Goal: Check status: Check status

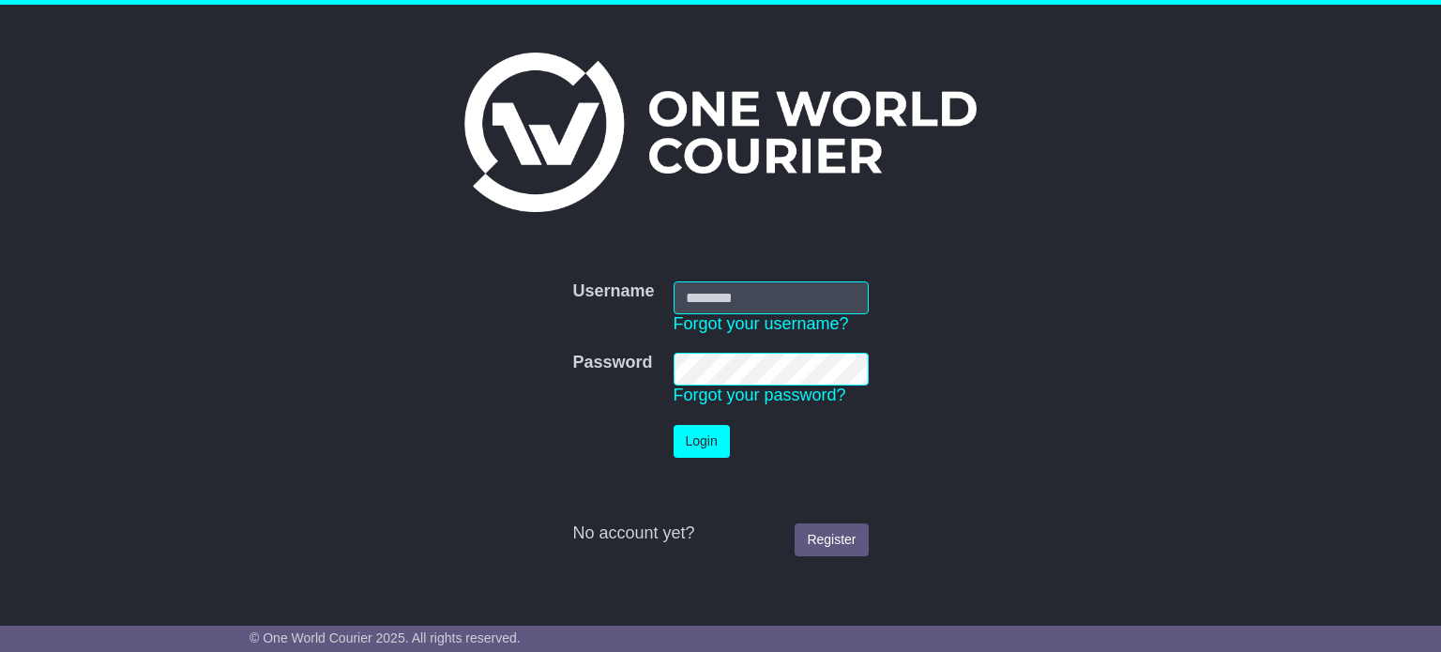
type input "**********"
click at [686, 445] on button "Login" at bounding box center [702, 441] width 56 height 33
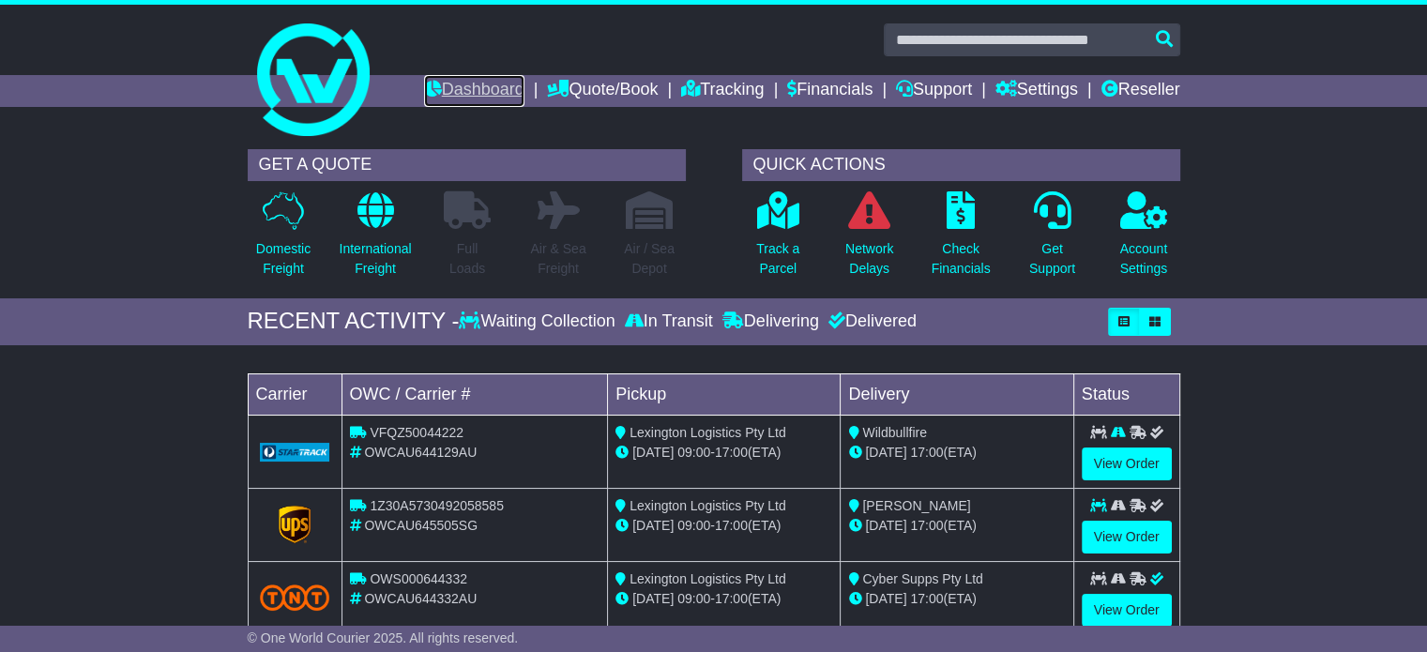
click at [485, 91] on link "Dashboard" at bounding box center [474, 91] width 100 height 32
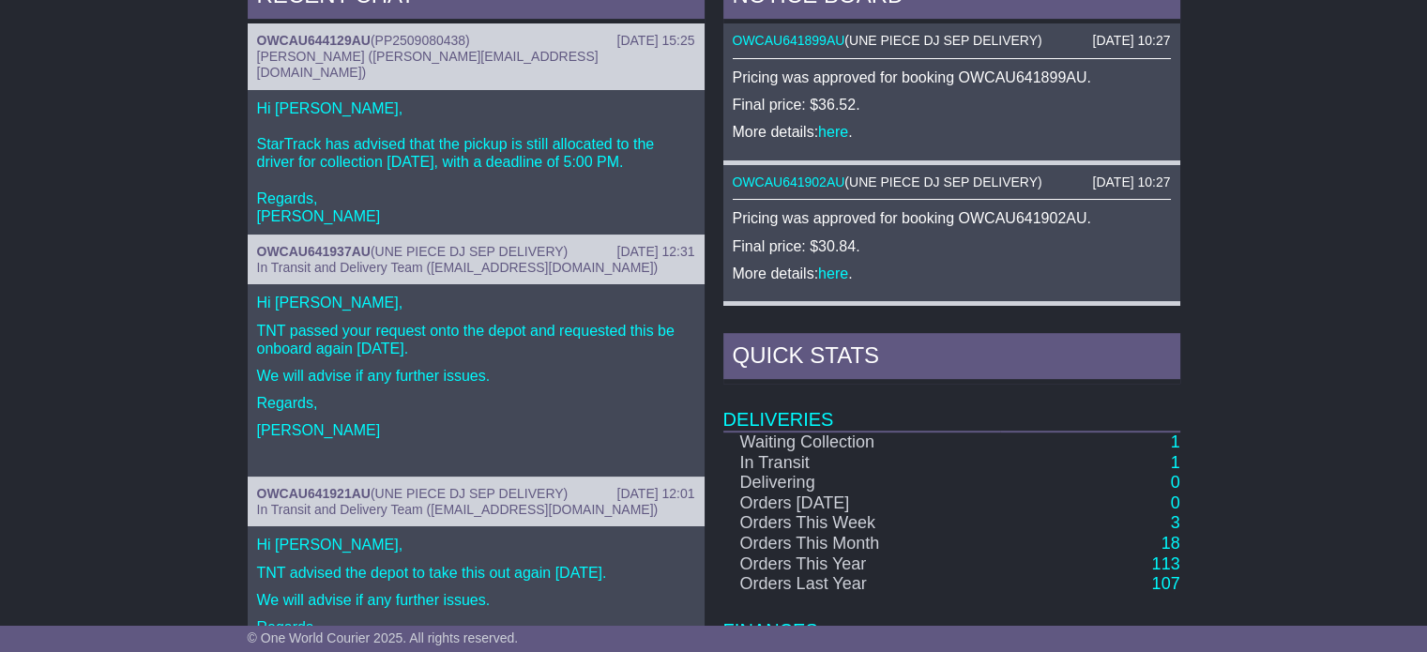
scroll to position [938, 0]
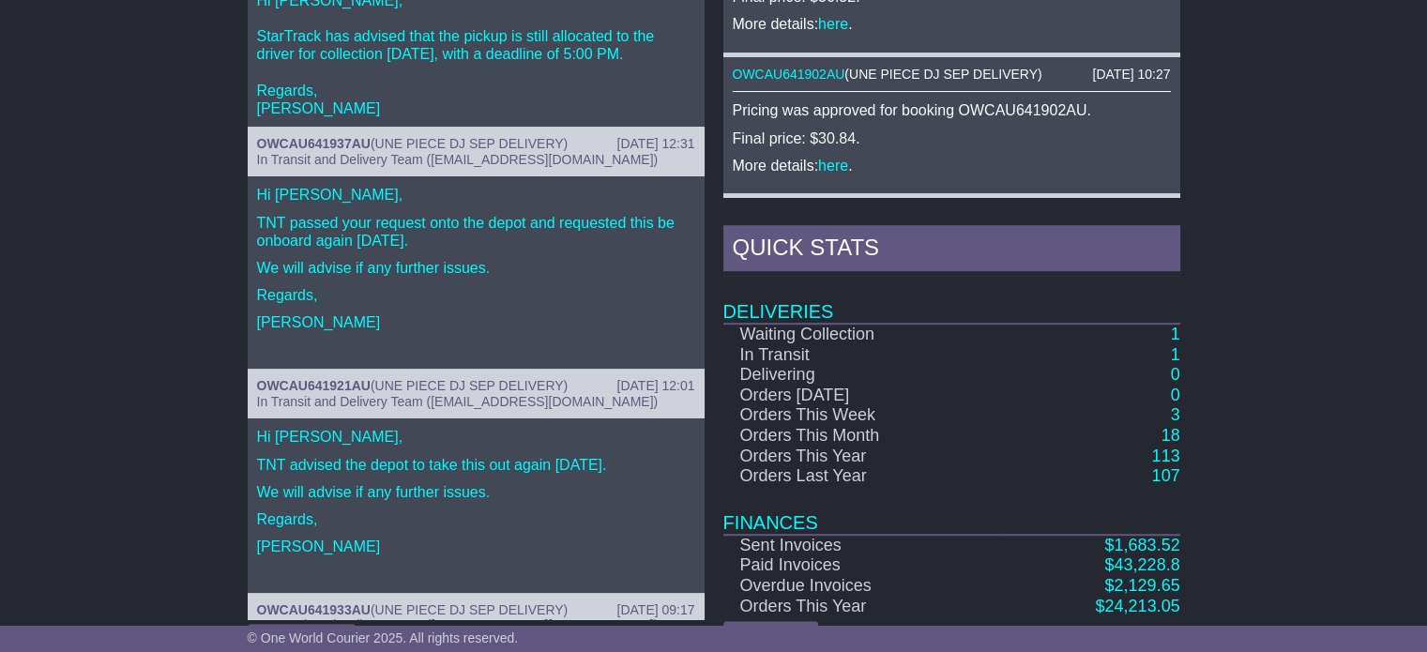
click at [1169, 328] on td "1" at bounding box center [1090, 335] width 180 height 22
click at [1172, 326] on link "1" at bounding box center [1174, 334] width 9 height 19
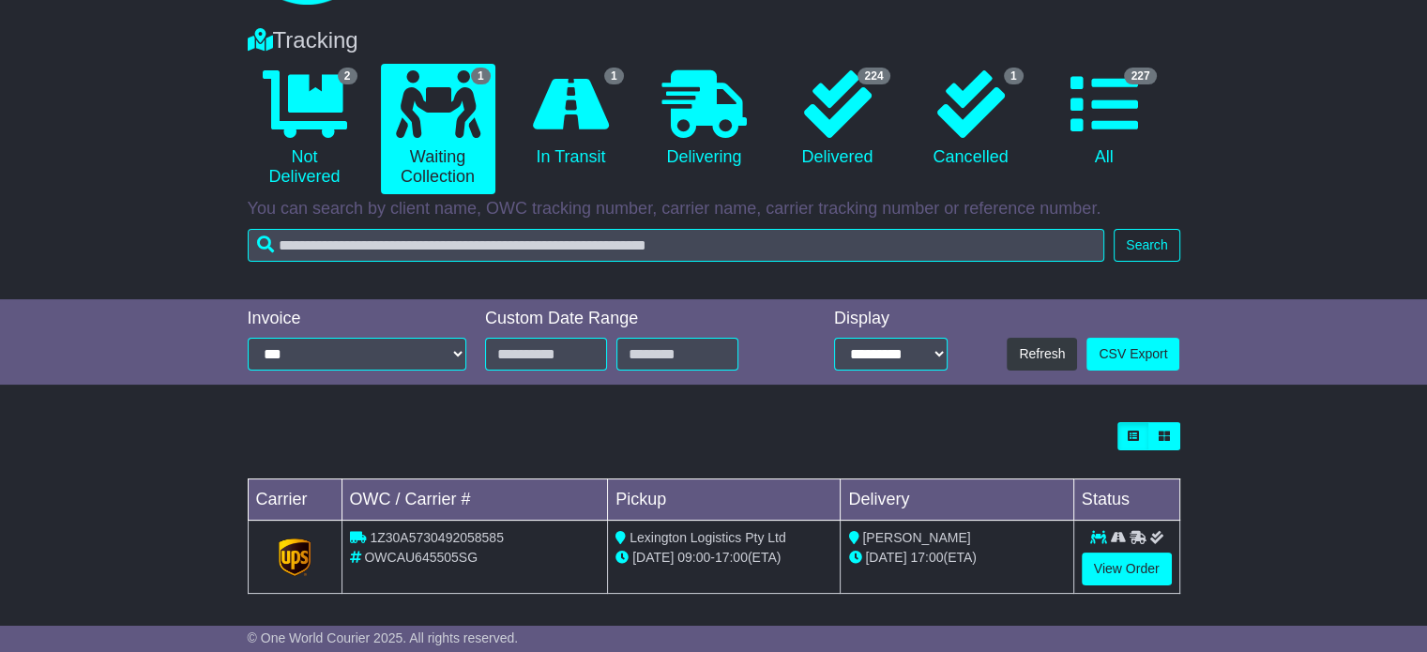
scroll to position [138, 0]
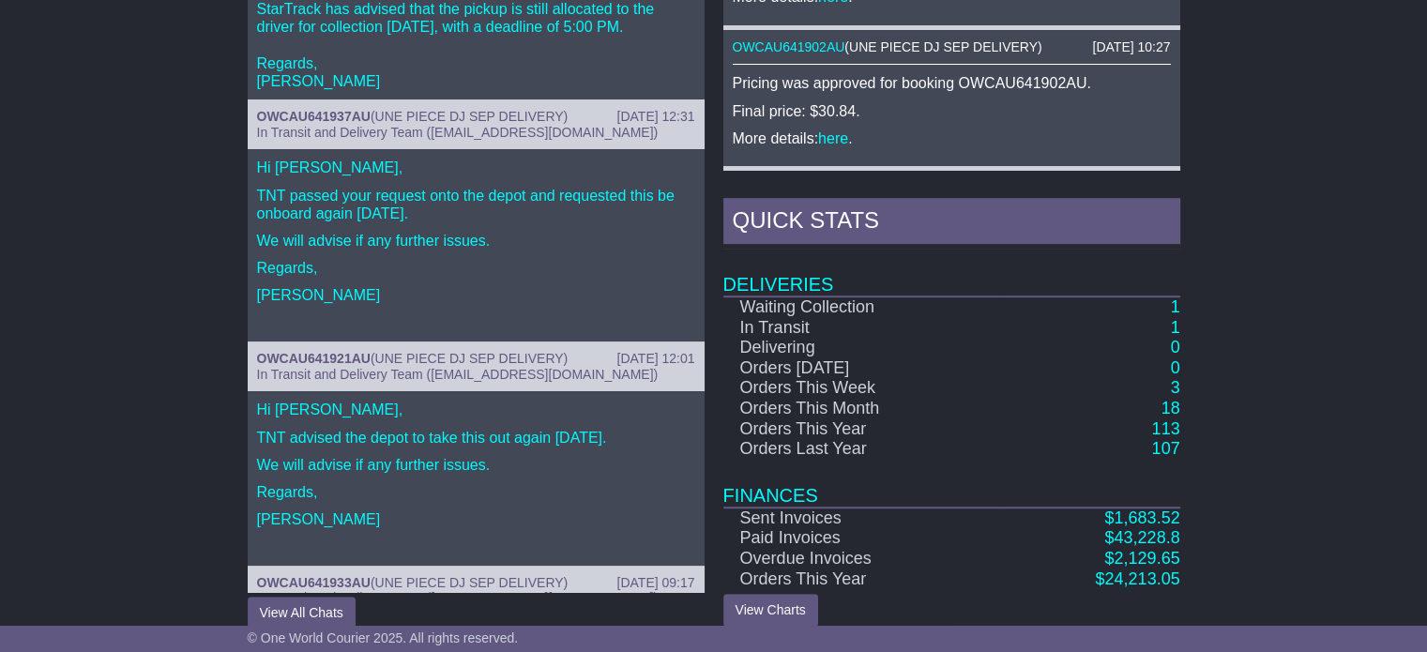
scroll to position [983, 0]
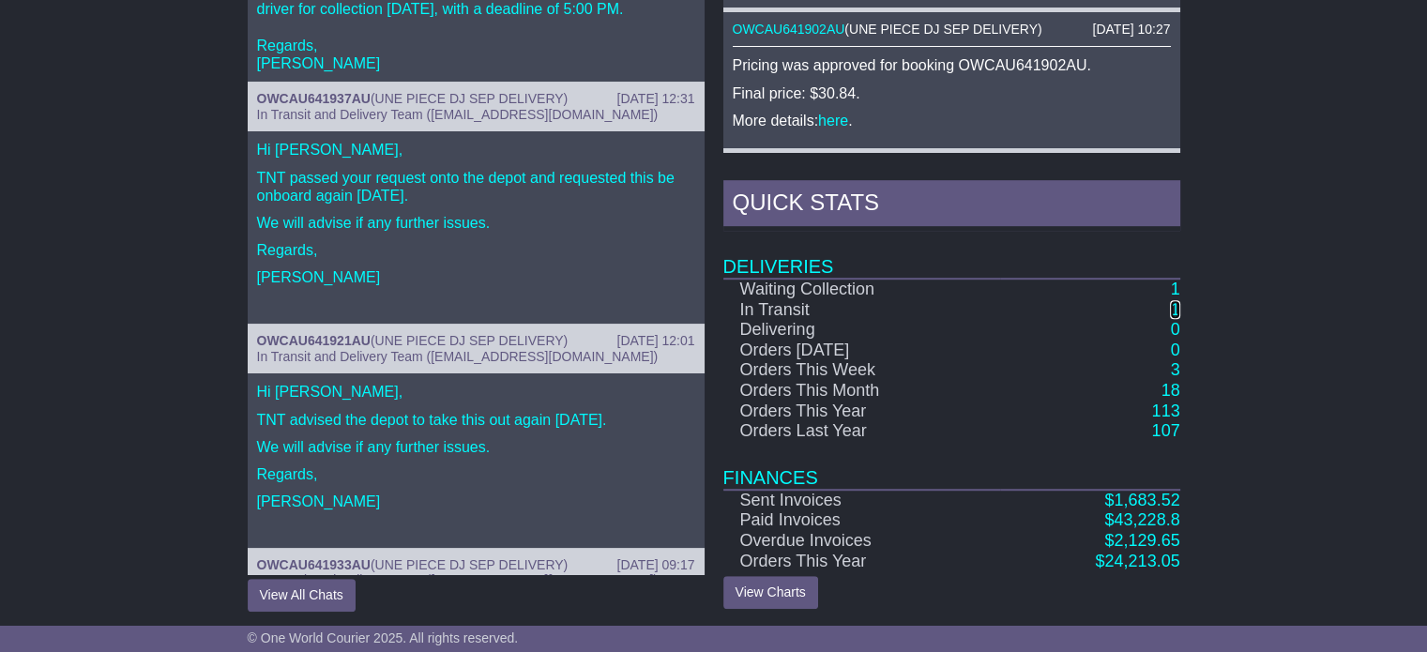
click at [1176, 307] on link "1" at bounding box center [1174, 309] width 9 height 19
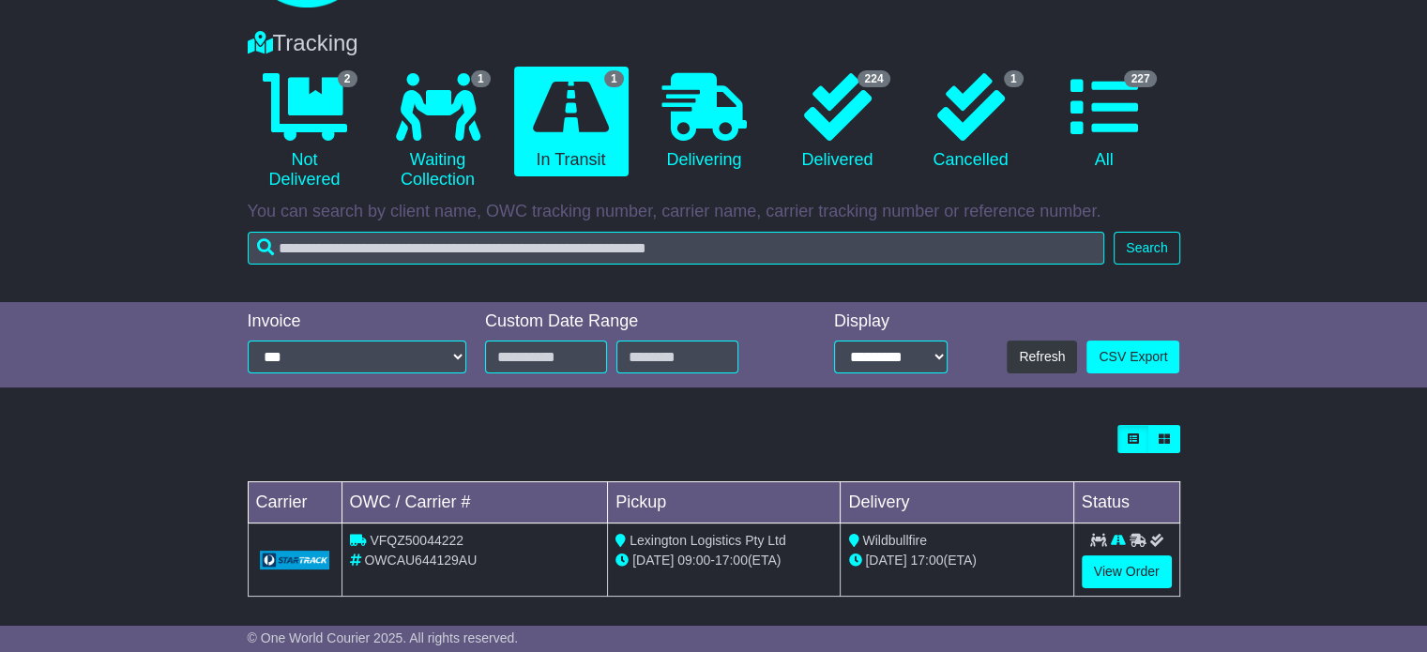
scroll to position [138, 0]
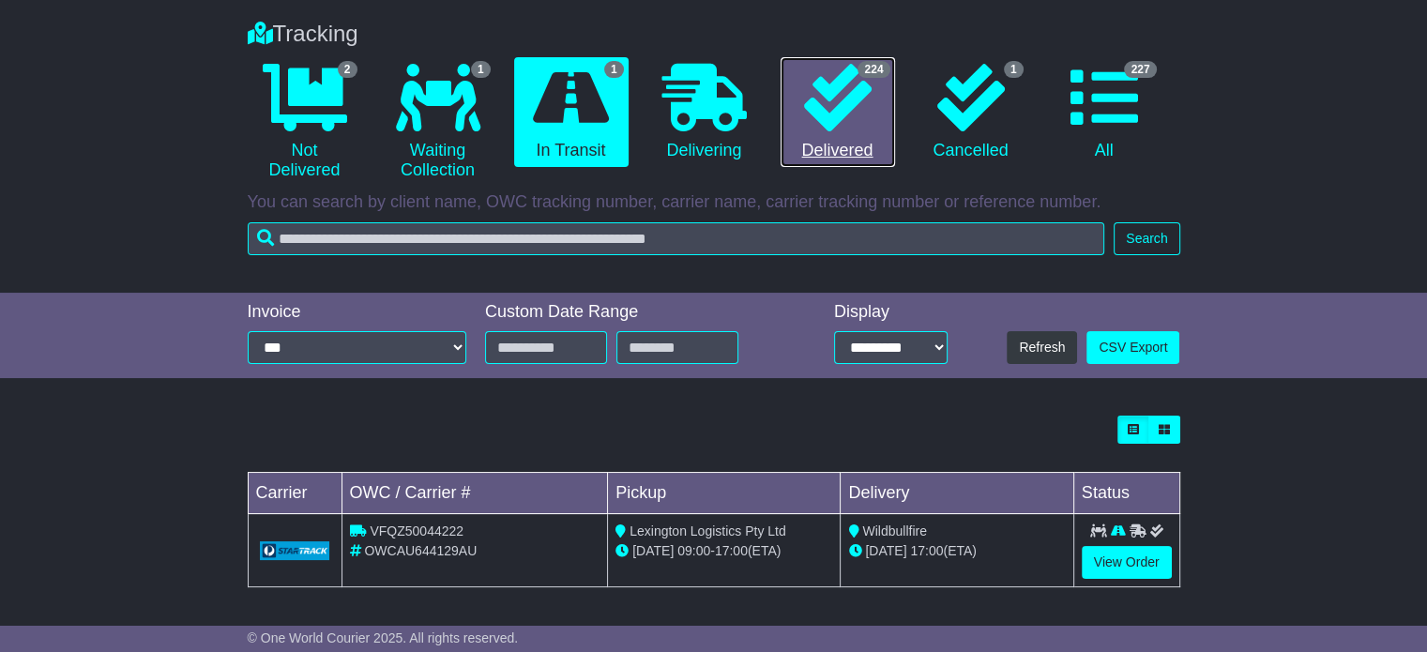
click at [827, 131] on link "224 Delivered" at bounding box center [838, 112] width 114 height 111
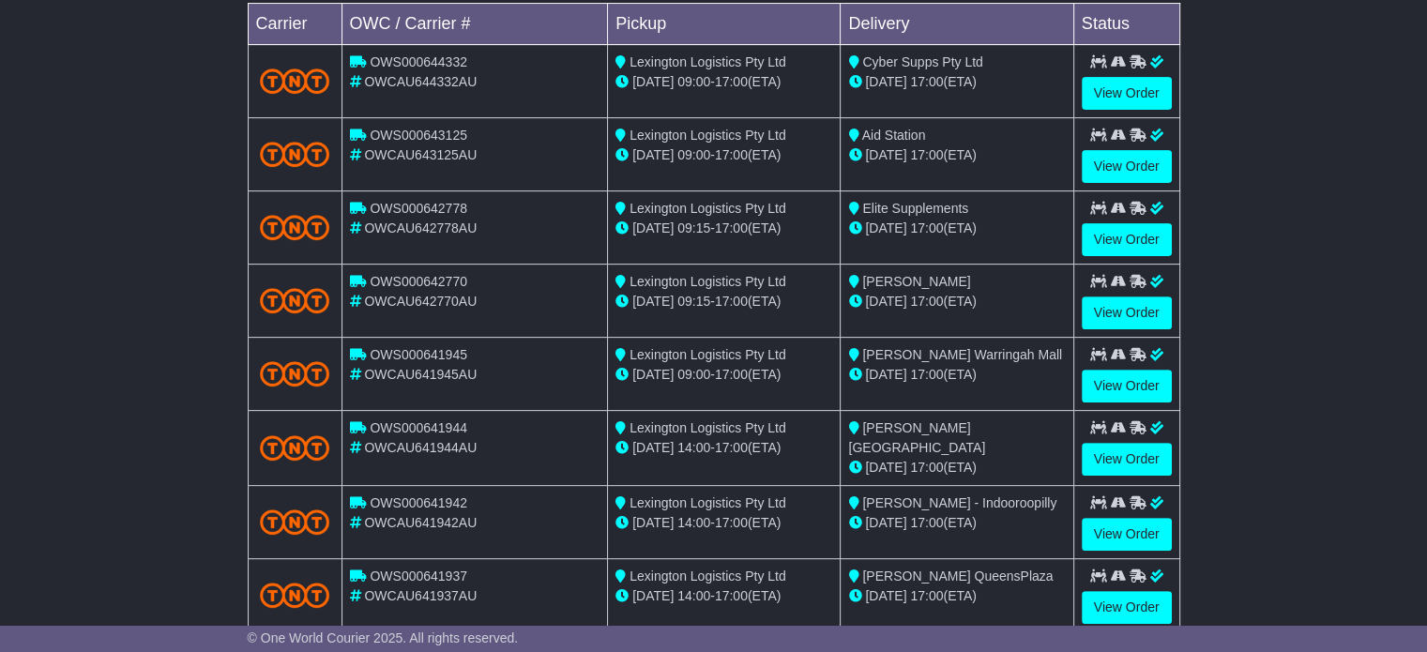
scroll to position [701, 0]
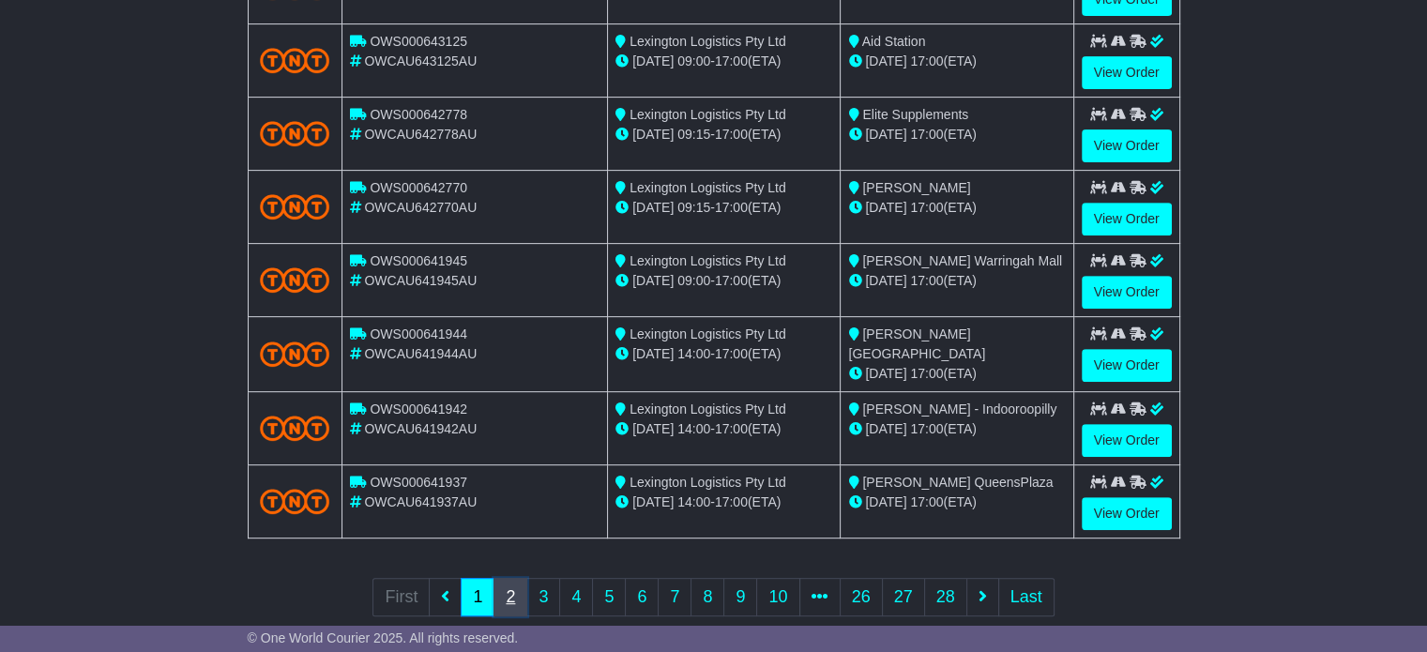
click at [514, 584] on link "2" at bounding box center [510, 597] width 34 height 38
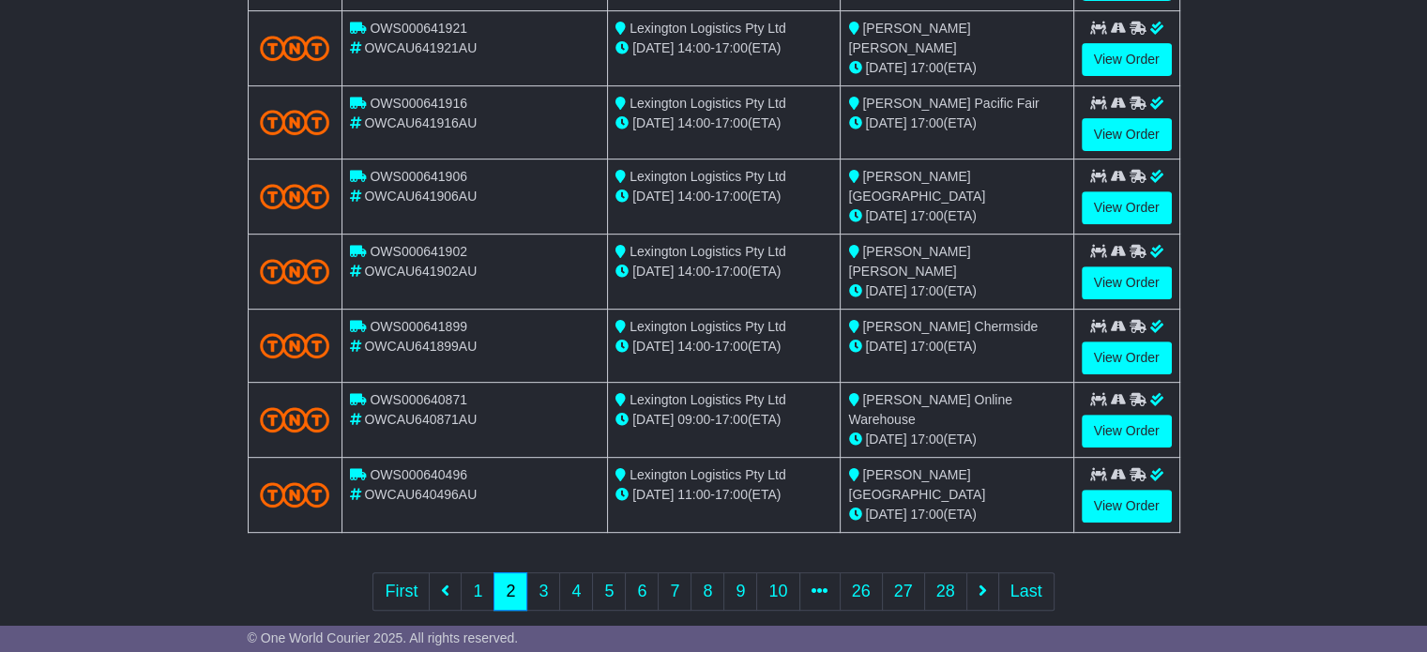
scroll to position [731, 0]
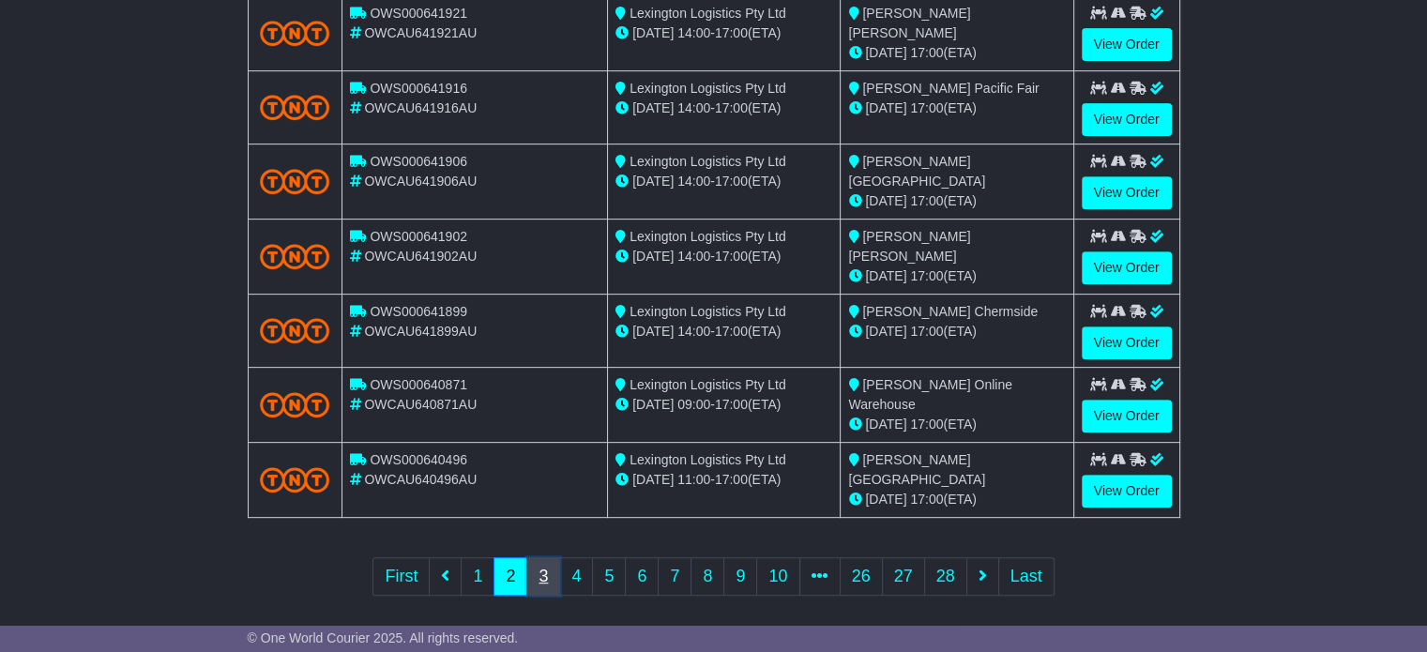
click at [556, 557] on link "3" at bounding box center [543, 576] width 34 height 38
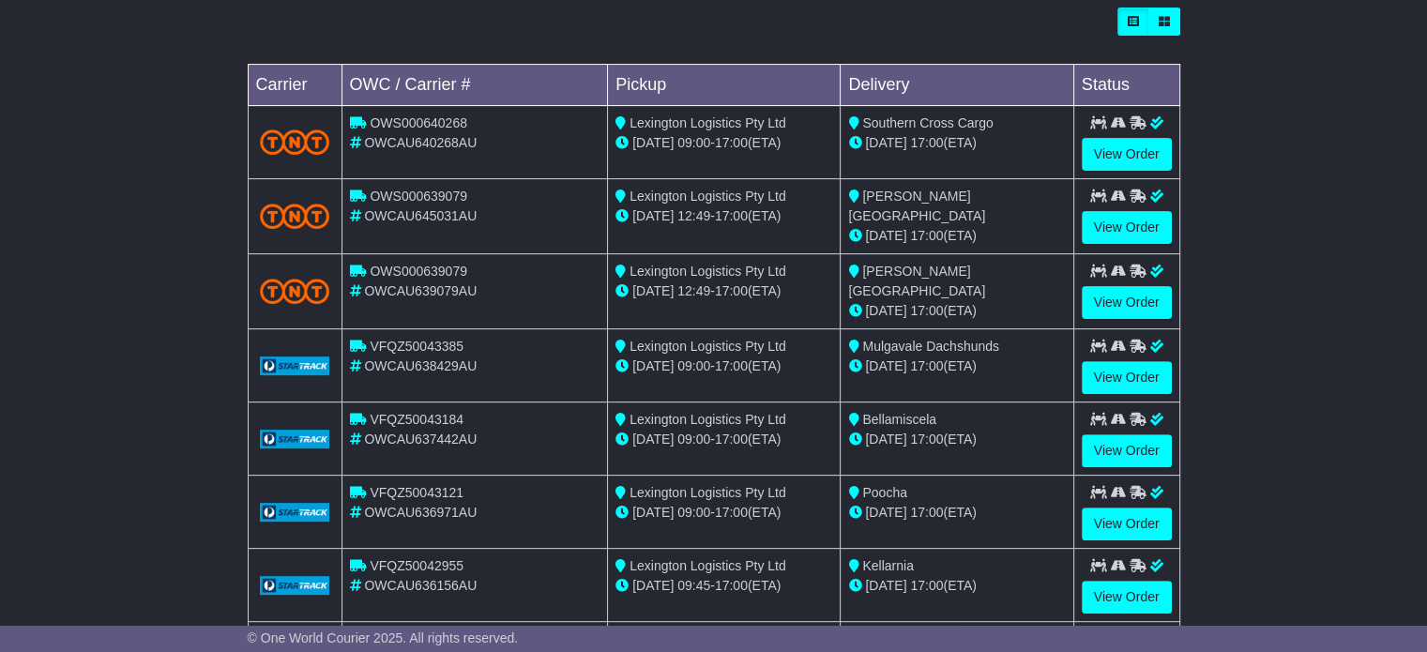
scroll to position [543, 0]
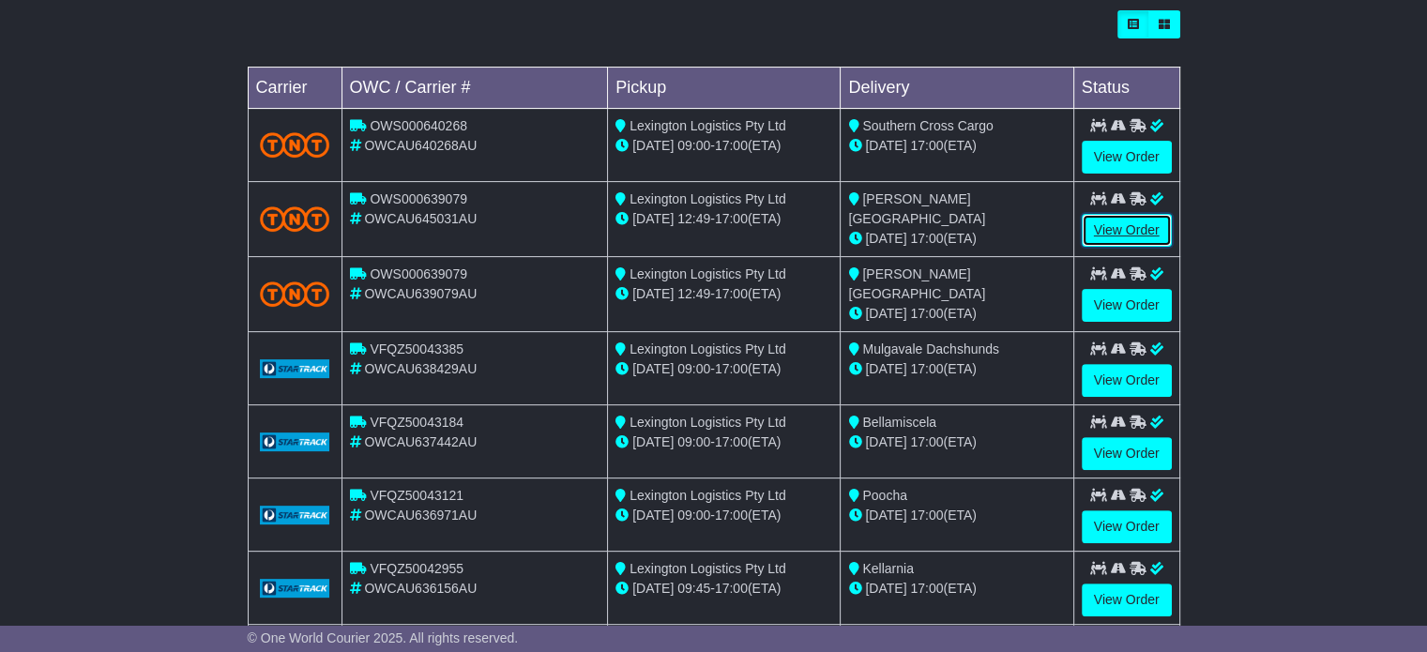
click at [1123, 217] on link "View Order" at bounding box center [1127, 230] width 90 height 33
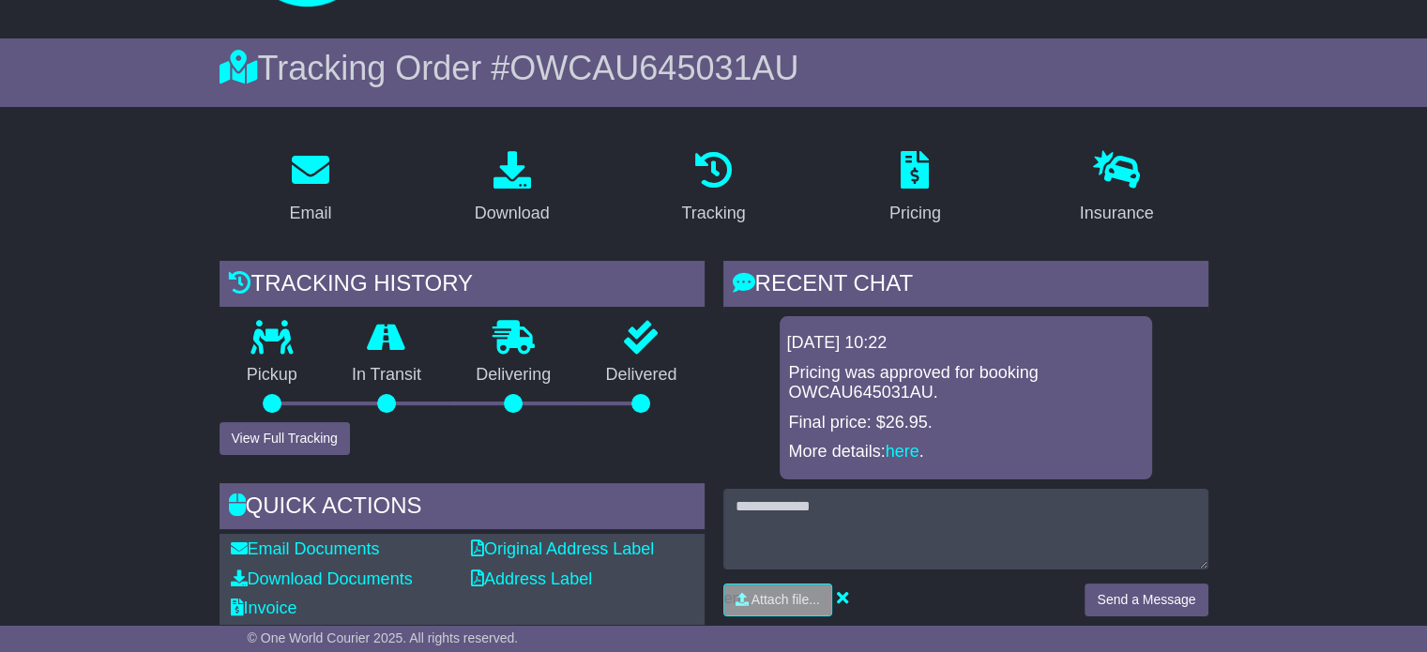
scroll to position [223, 0]
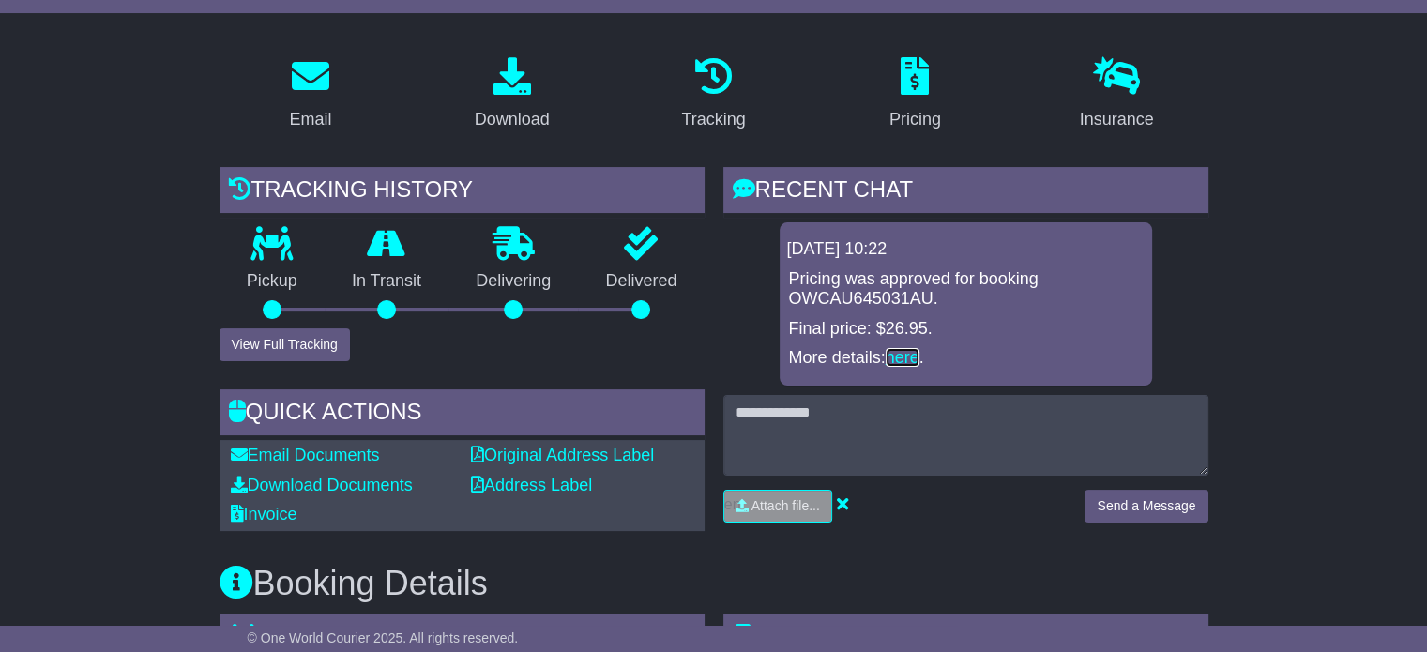
click at [898, 362] on link "here" at bounding box center [903, 357] width 34 height 19
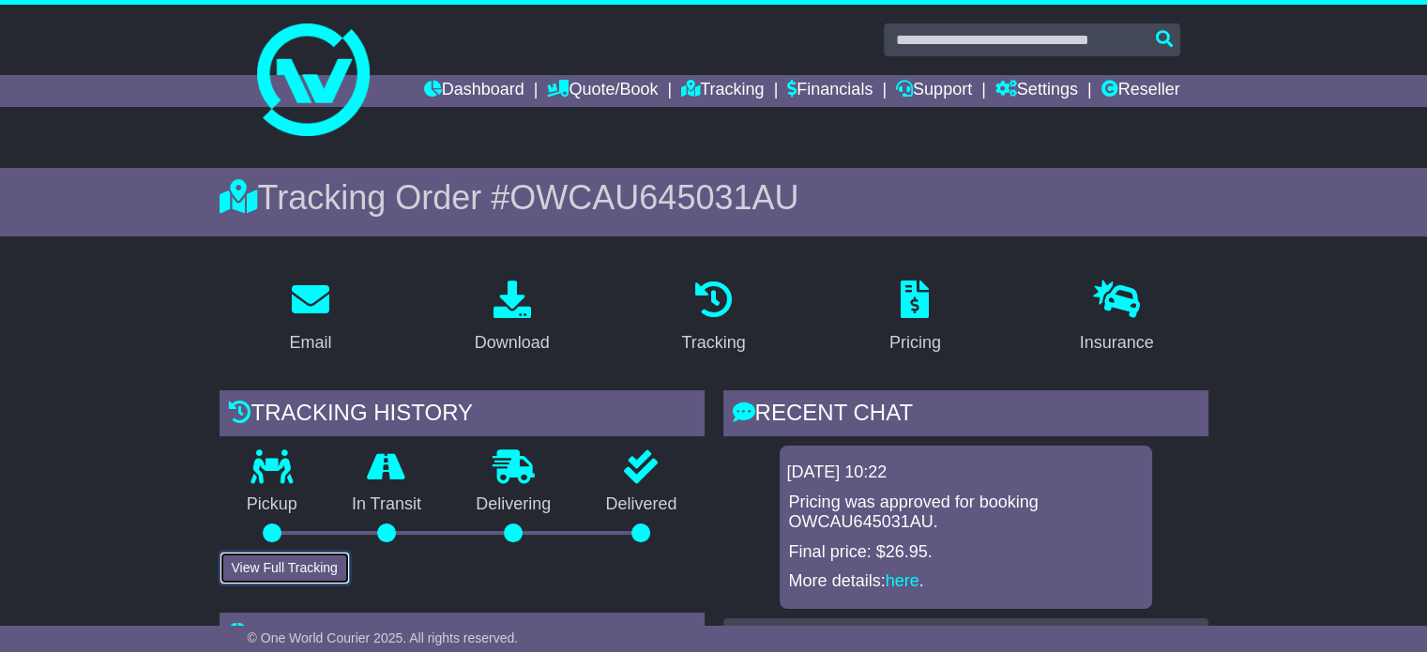
click at [311, 564] on button "View Full Tracking" at bounding box center [285, 568] width 130 height 33
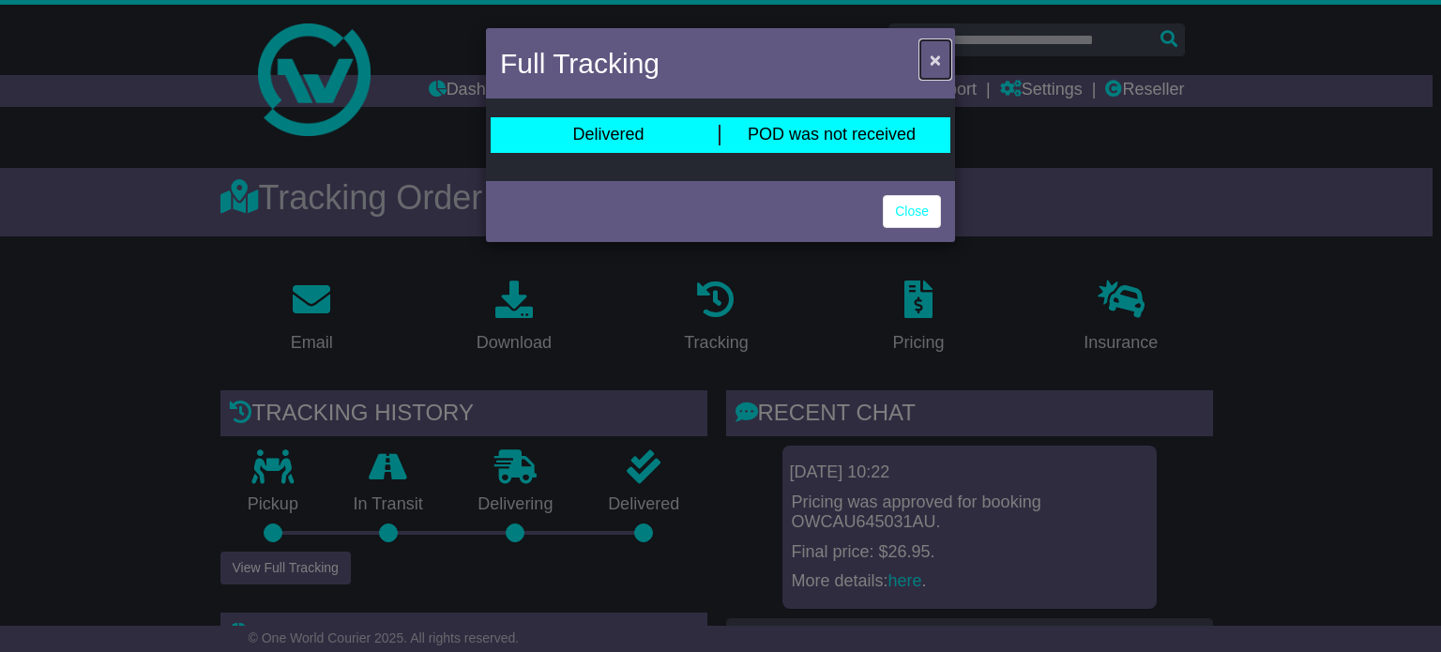
click at [932, 54] on span "×" at bounding box center [935, 60] width 11 height 22
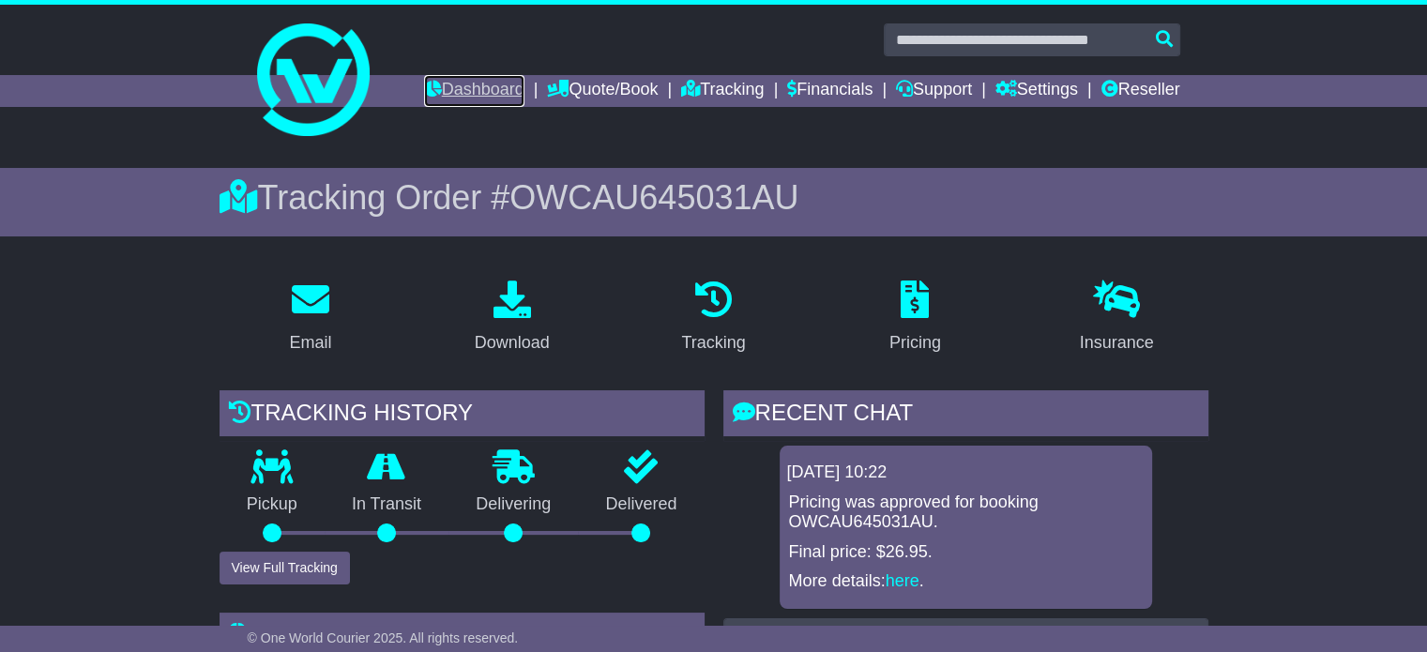
click at [452, 85] on link "Dashboard" at bounding box center [474, 91] width 100 height 32
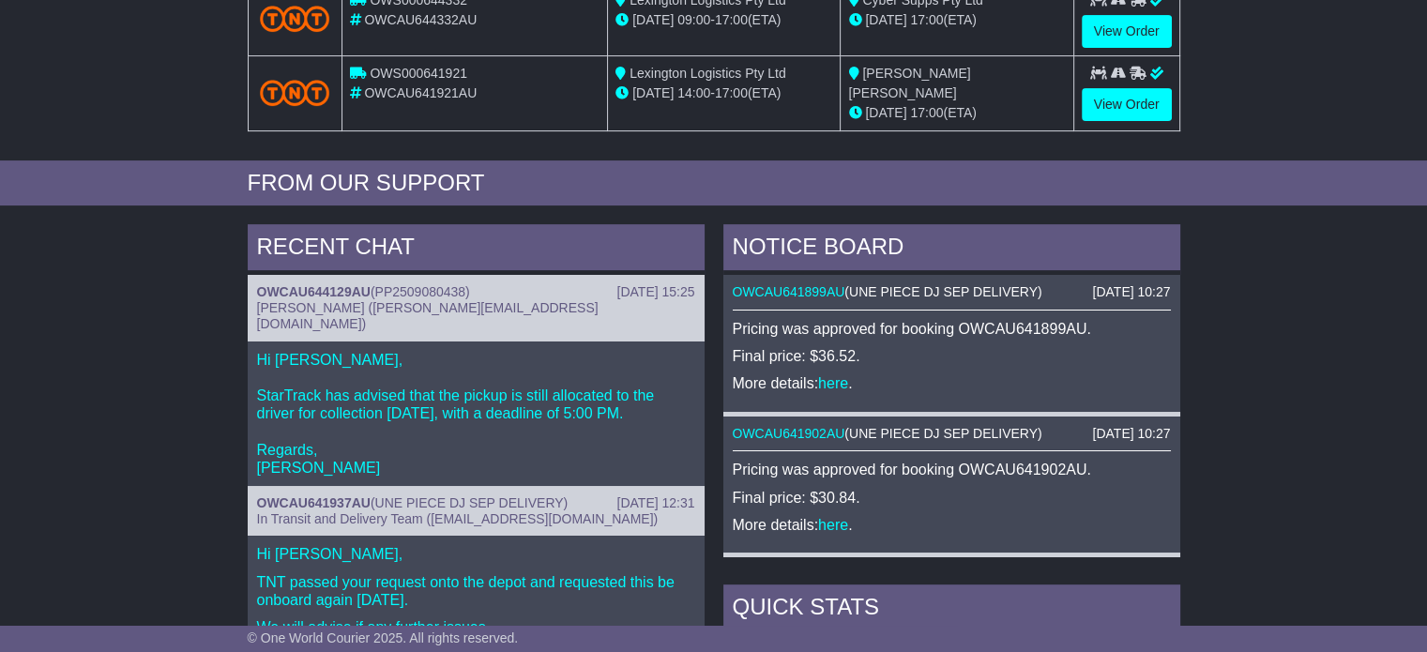
scroll to position [938, 0]
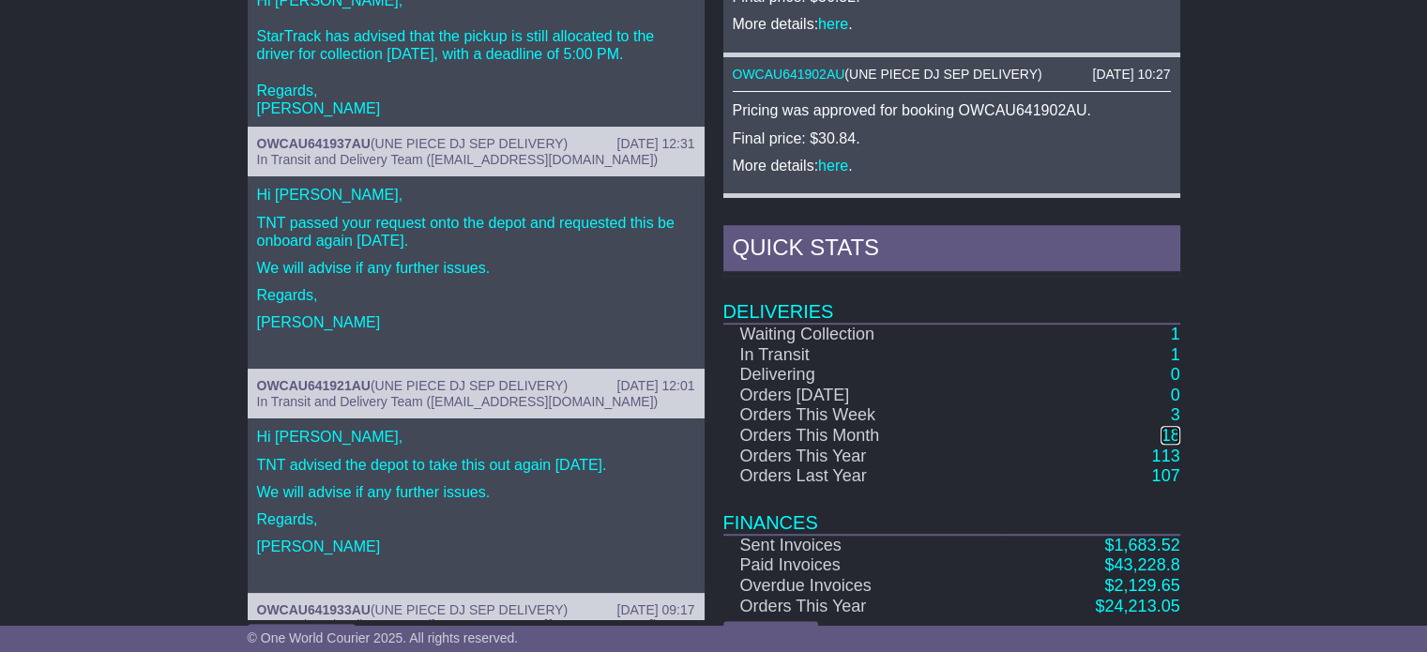
click at [1178, 434] on link "18" at bounding box center [1170, 435] width 19 height 19
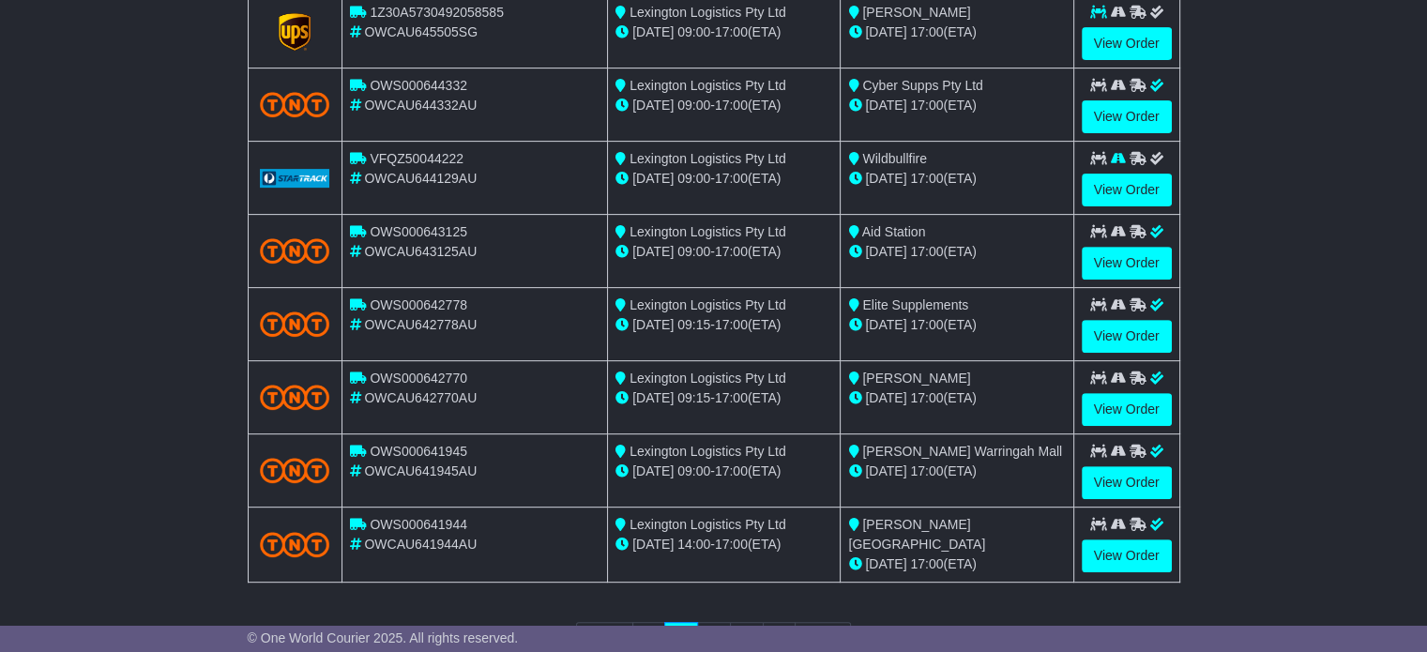
scroll to position [728, 0]
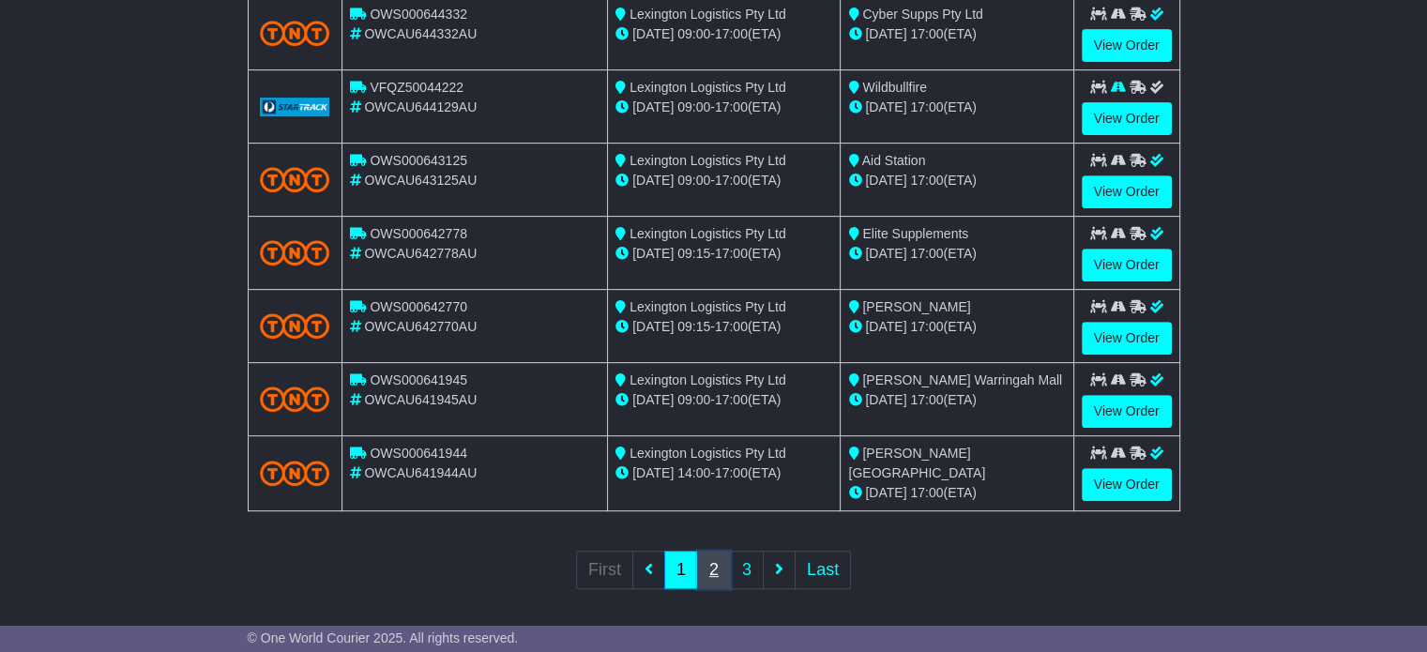
click at [701, 569] on link "2" at bounding box center [714, 570] width 34 height 38
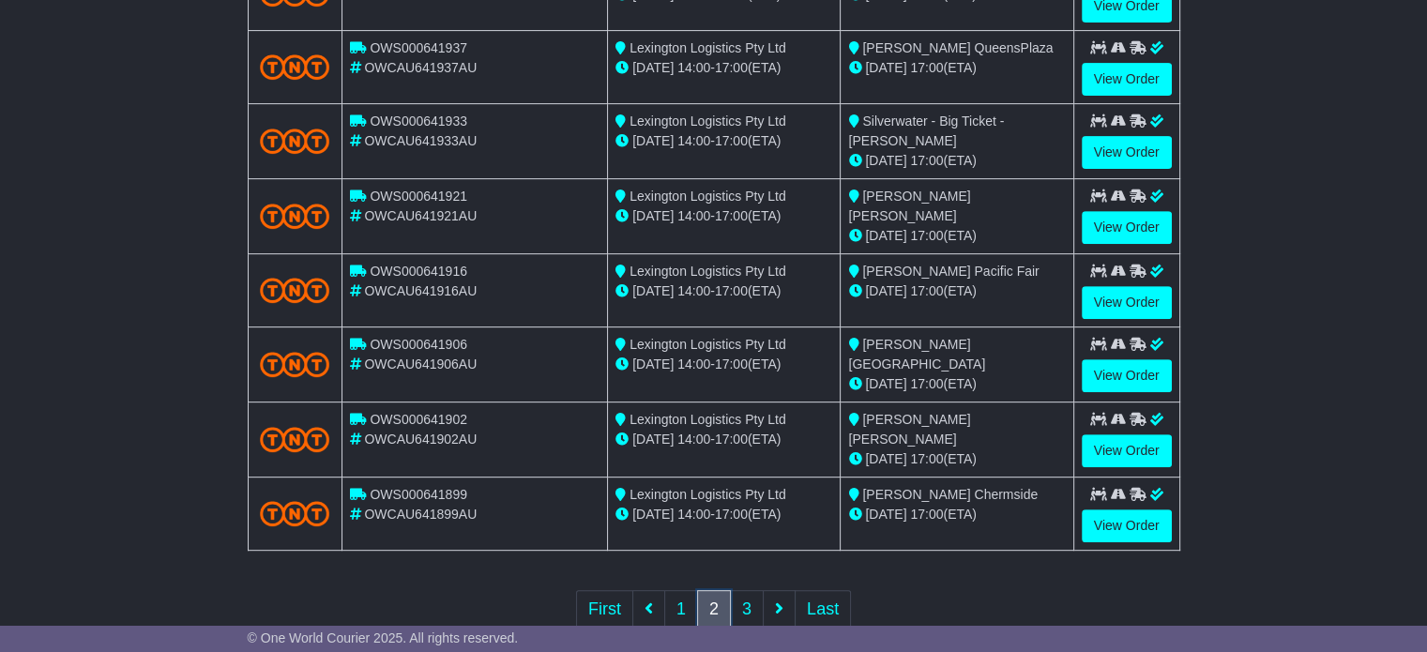
scroll to position [731, 0]
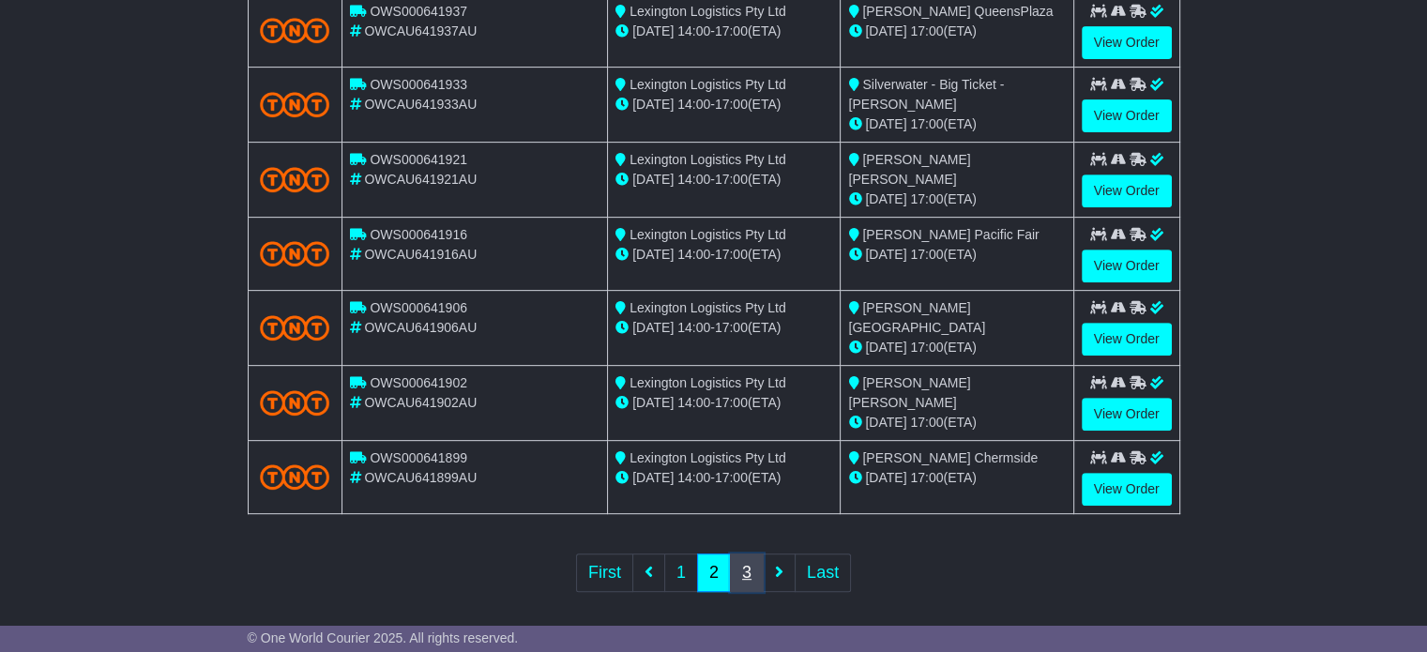
click at [749, 573] on link "3" at bounding box center [747, 573] width 34 height 38
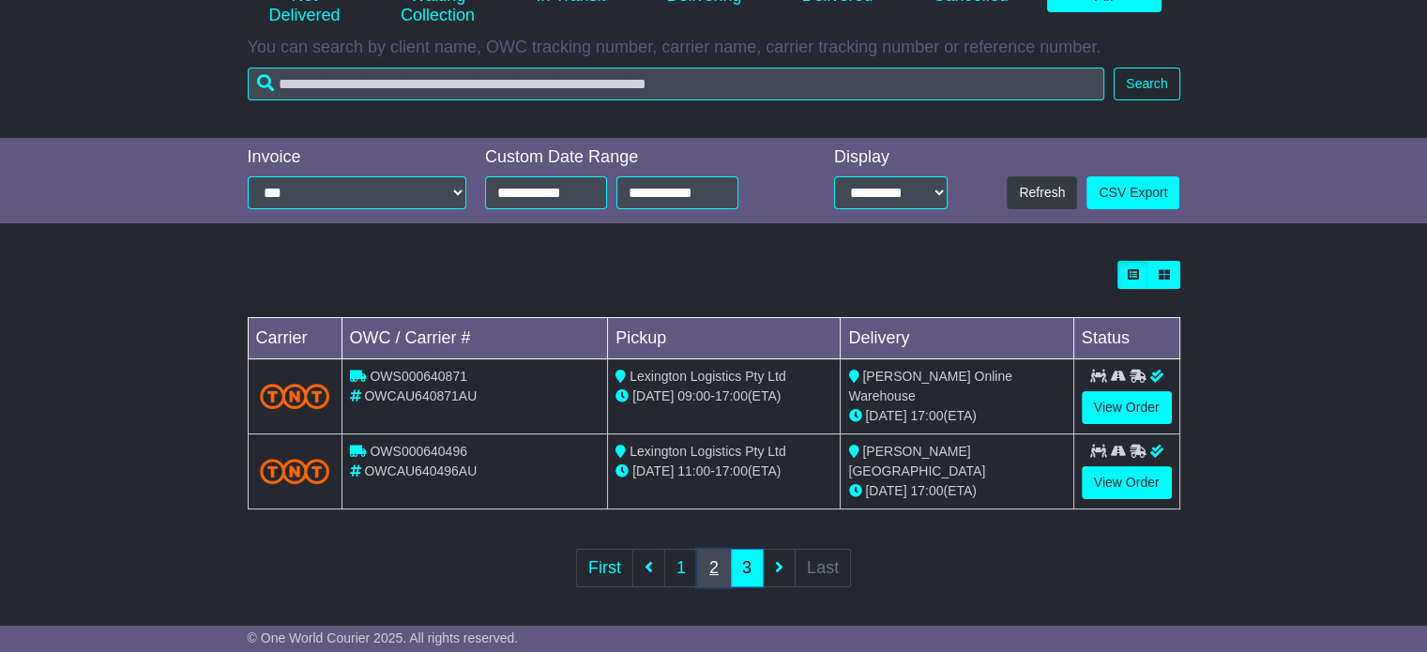
click at [720, 565] on link "2" at bounding box center [714, 568] width 34 height 38
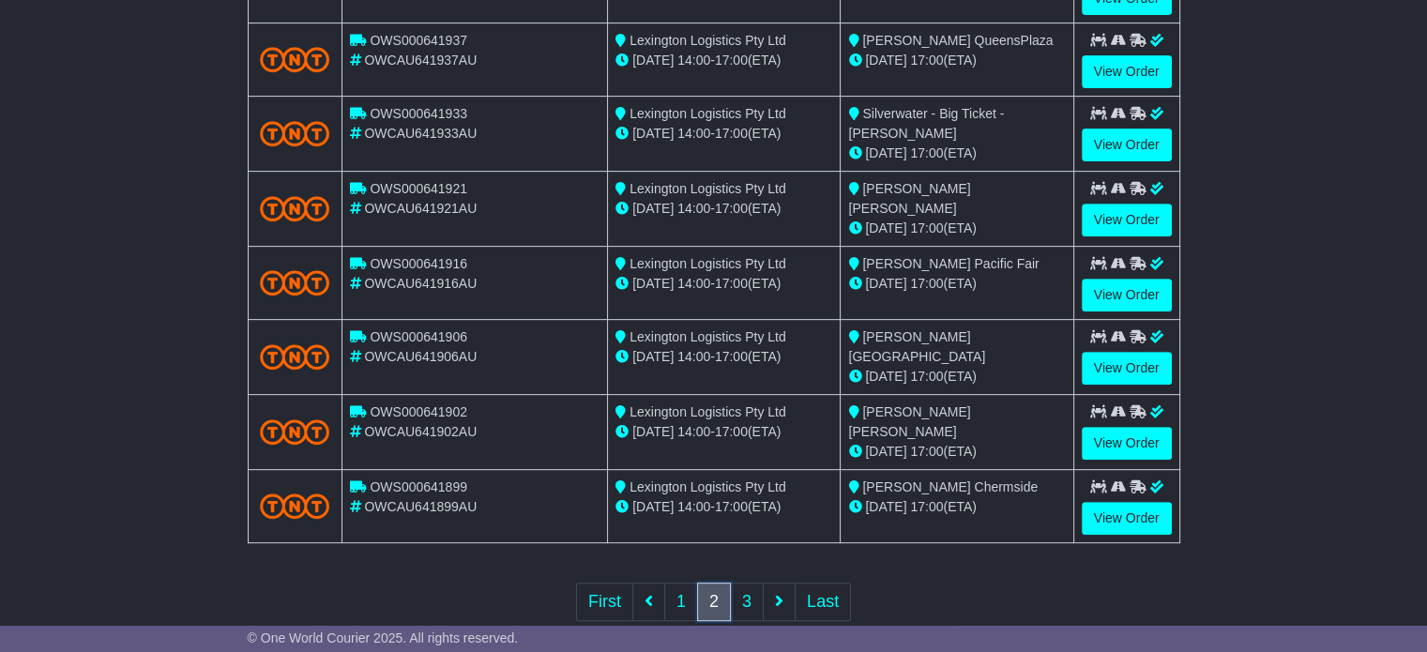
scroll to position [731, 0]
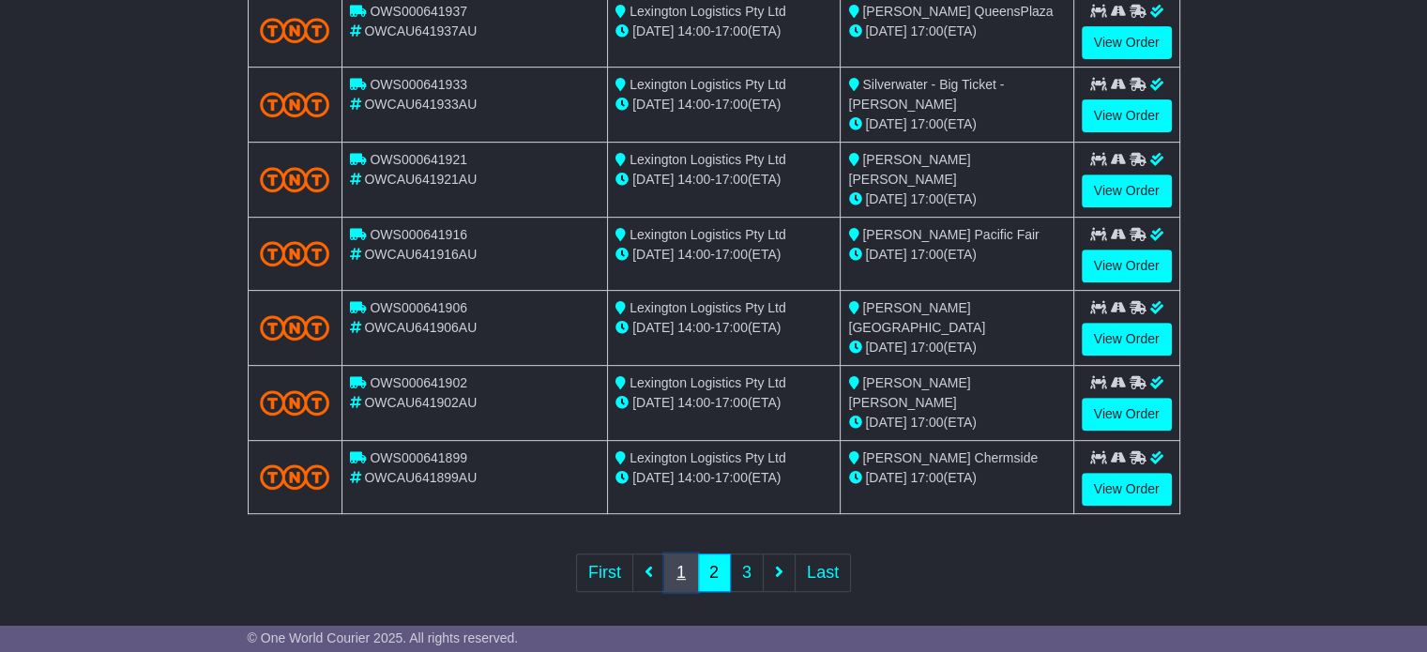
click at [675, 556] on link "1" at bounding box center [681, 573] width 34 height 38
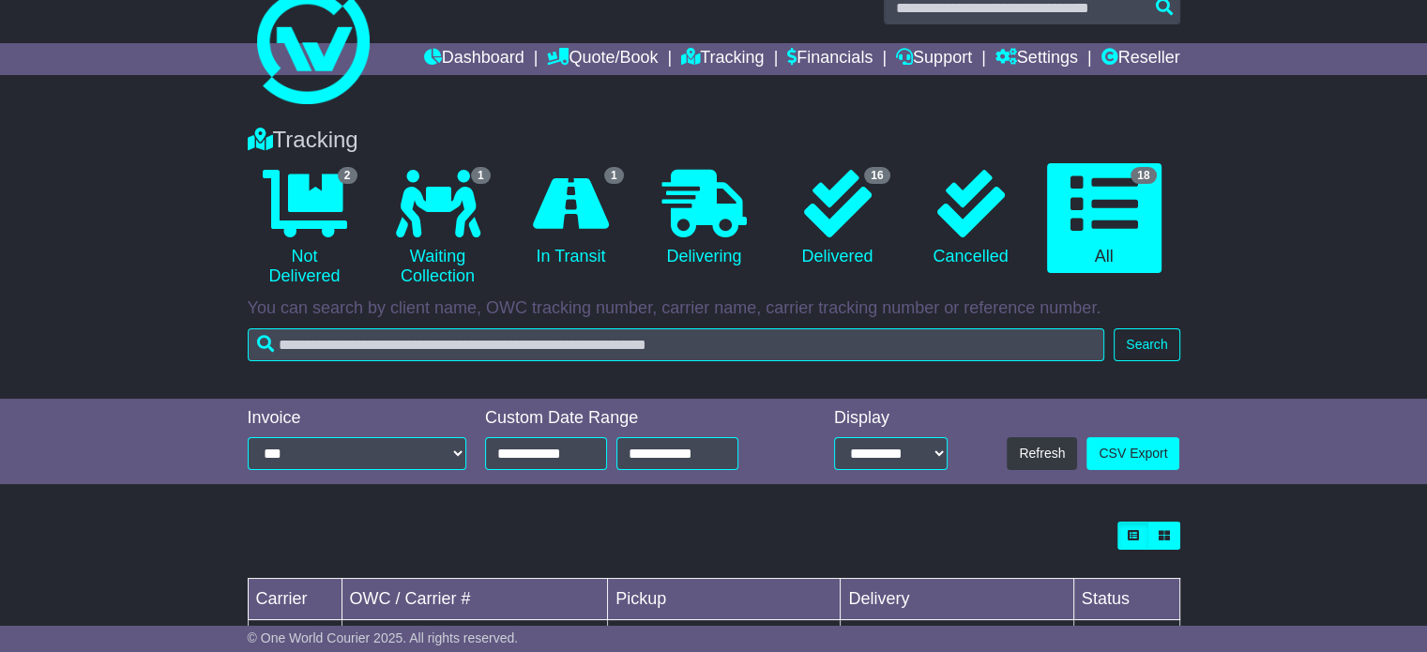
scroll to position [0, 0]
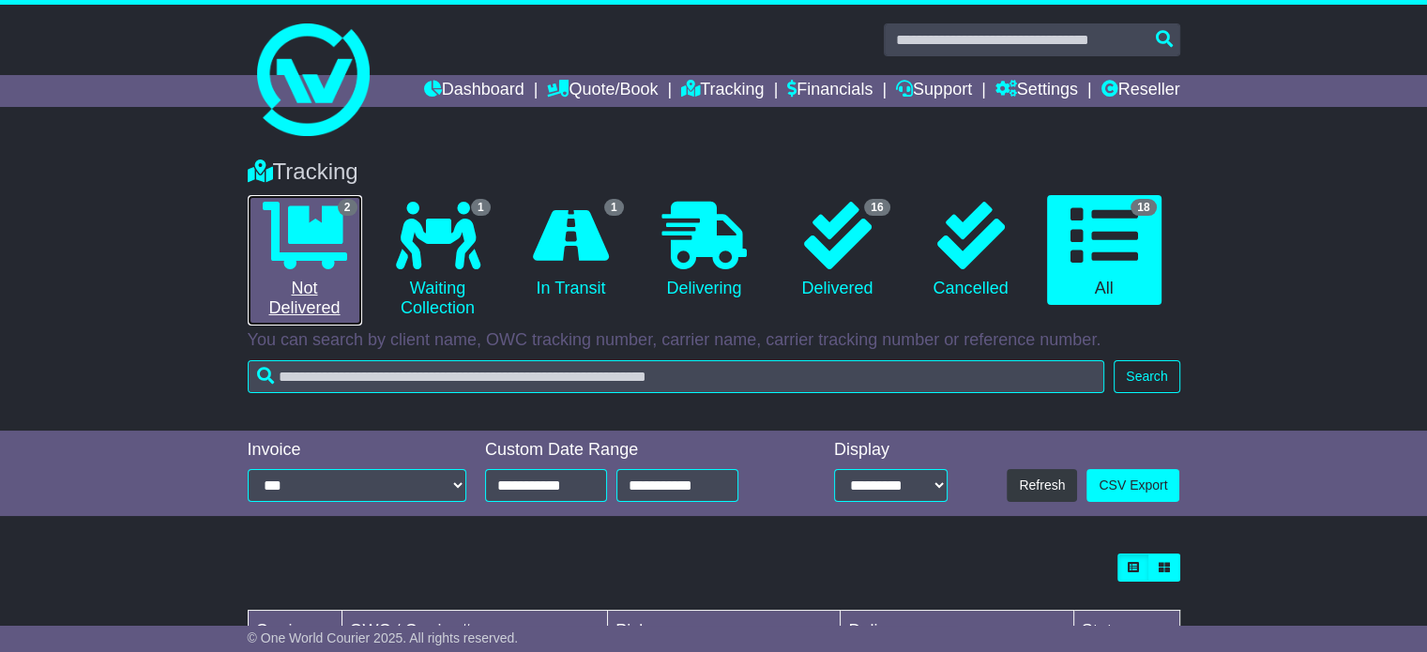
click at [311, 257] on icon at bounding box center [305, 236] width 84 height 68
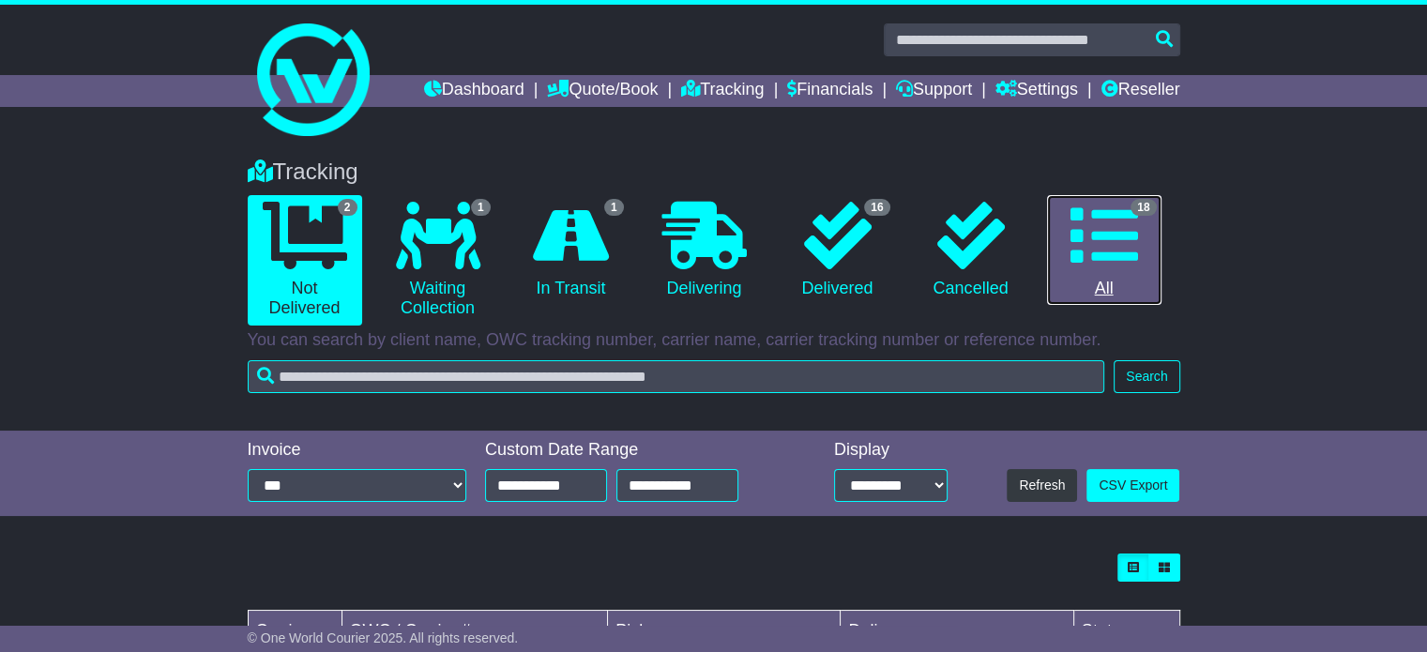
click at [1100, 250] on icon at bounding box center [1104, 236] width 68 height 68
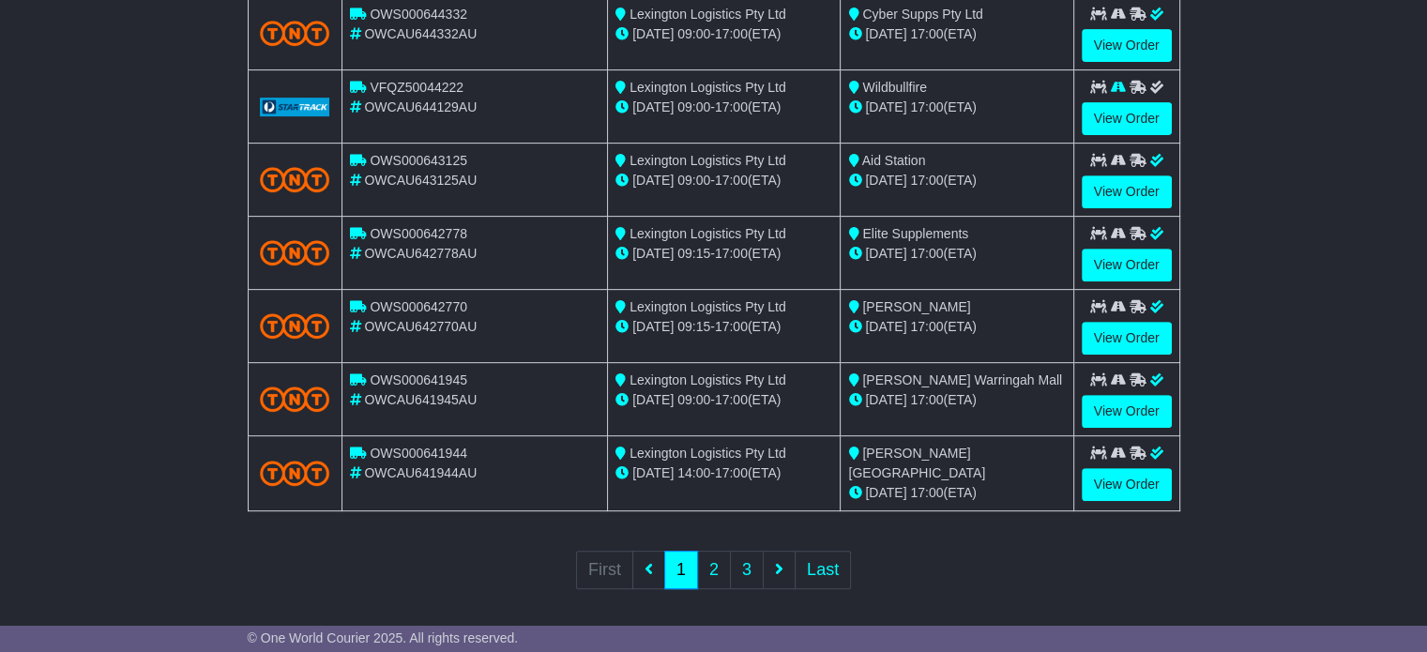
scroll to position [728, 0]
click at [696, 552] on link "1" at bounding box center [681, 570] width 34 height 38
click at [713, 562] on link "2" at bounding box center [714, 570] width 34 height 38
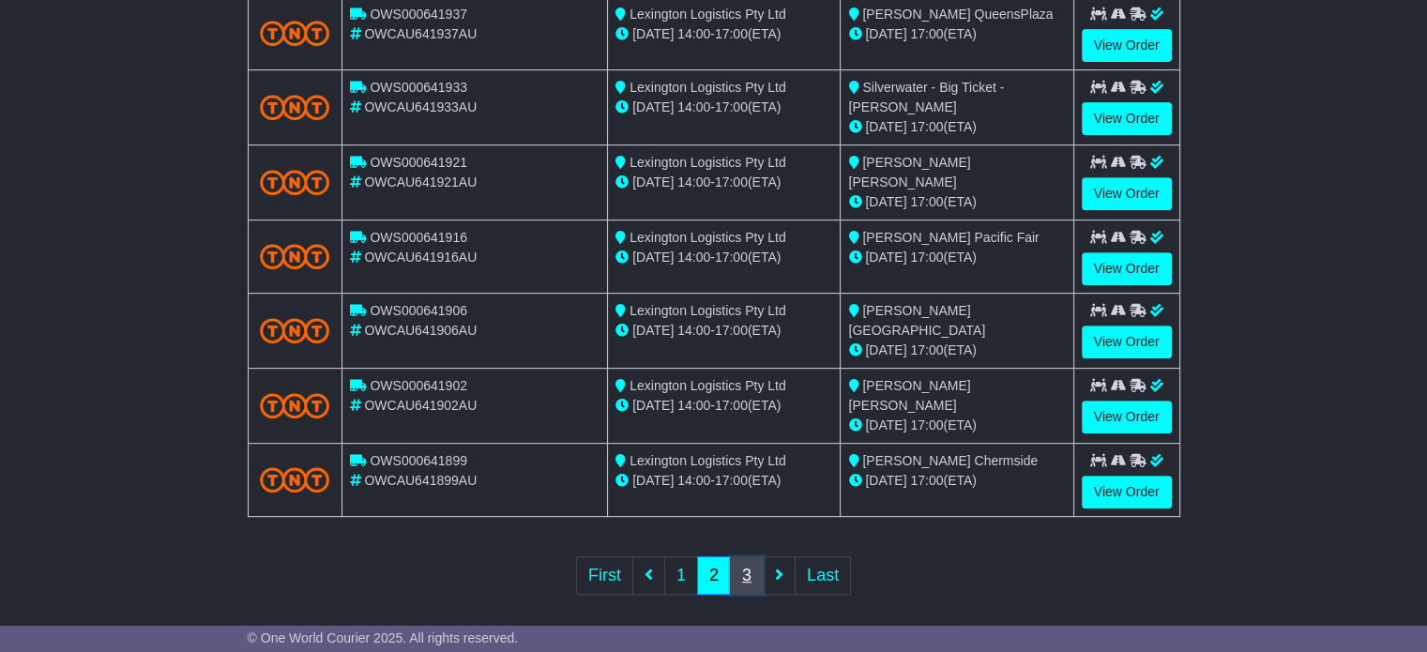
click at [732, 564] on link "3" at bounding box center [747, 575] width 34 height 38
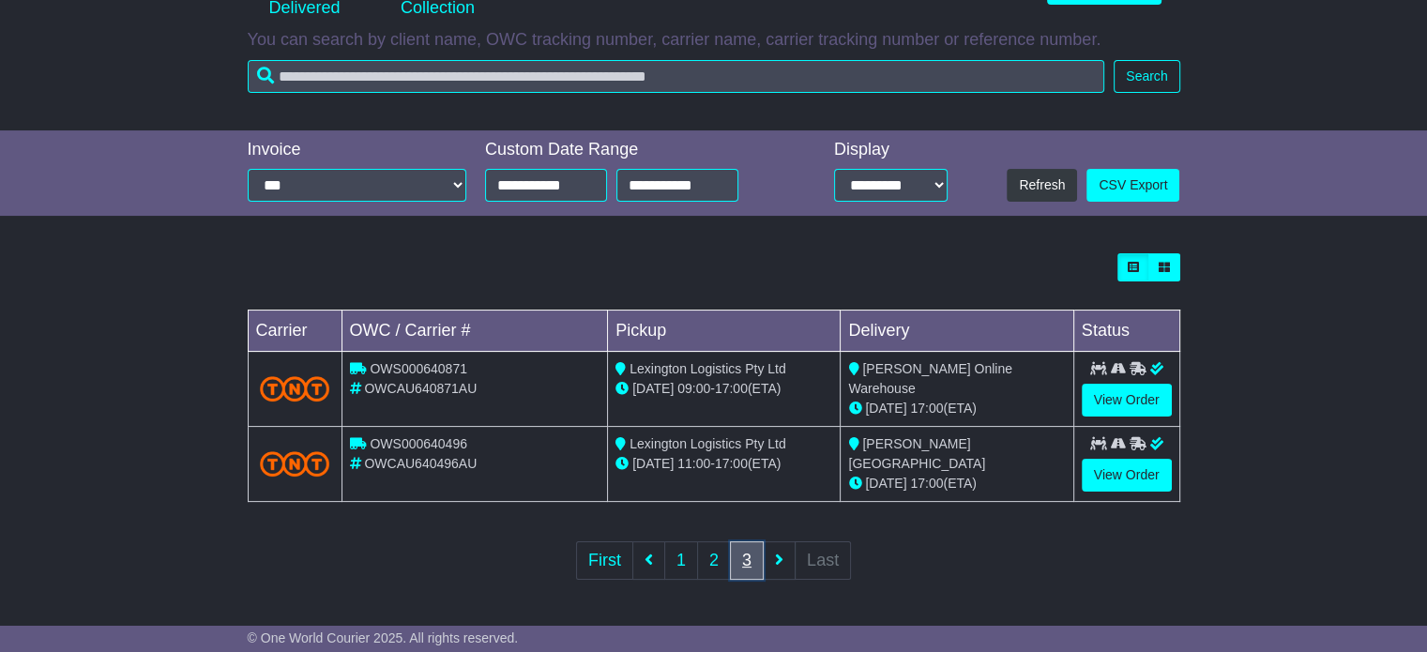
scroll to position [293, 0]
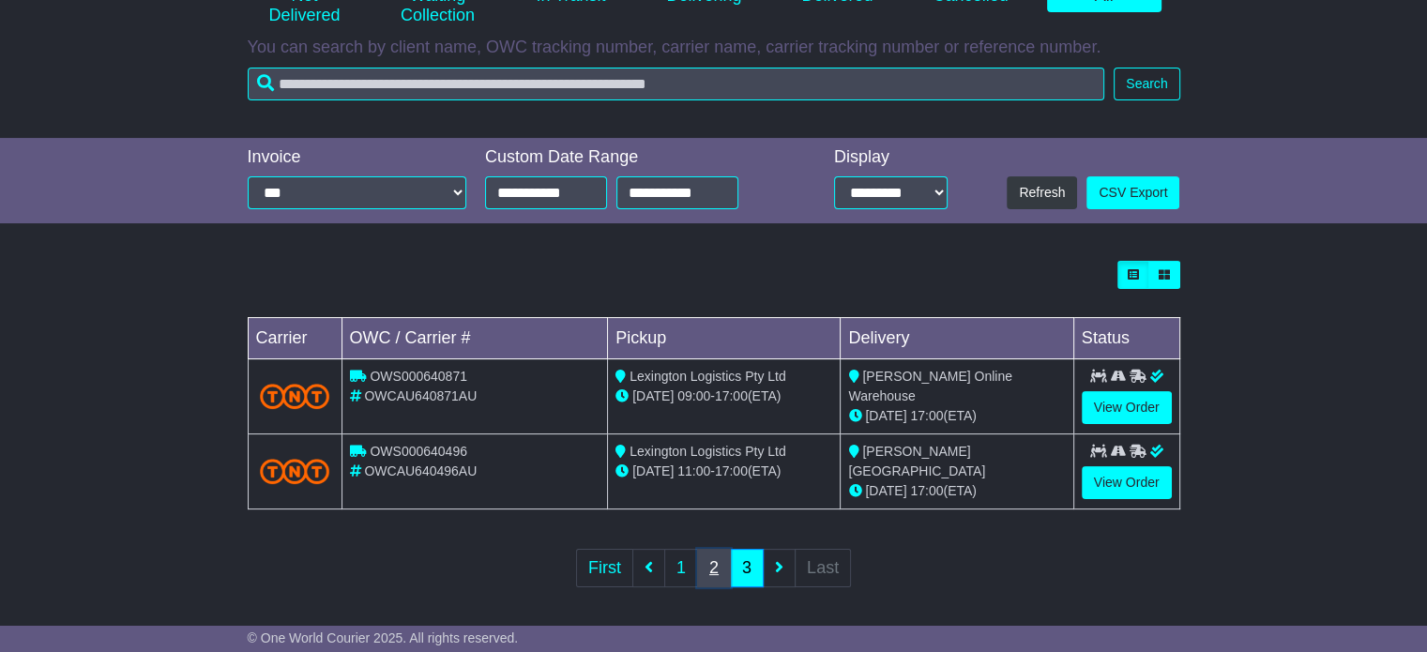
click at [721, 559] on link "2" at bounding box center [714, 568] width 34 height 38
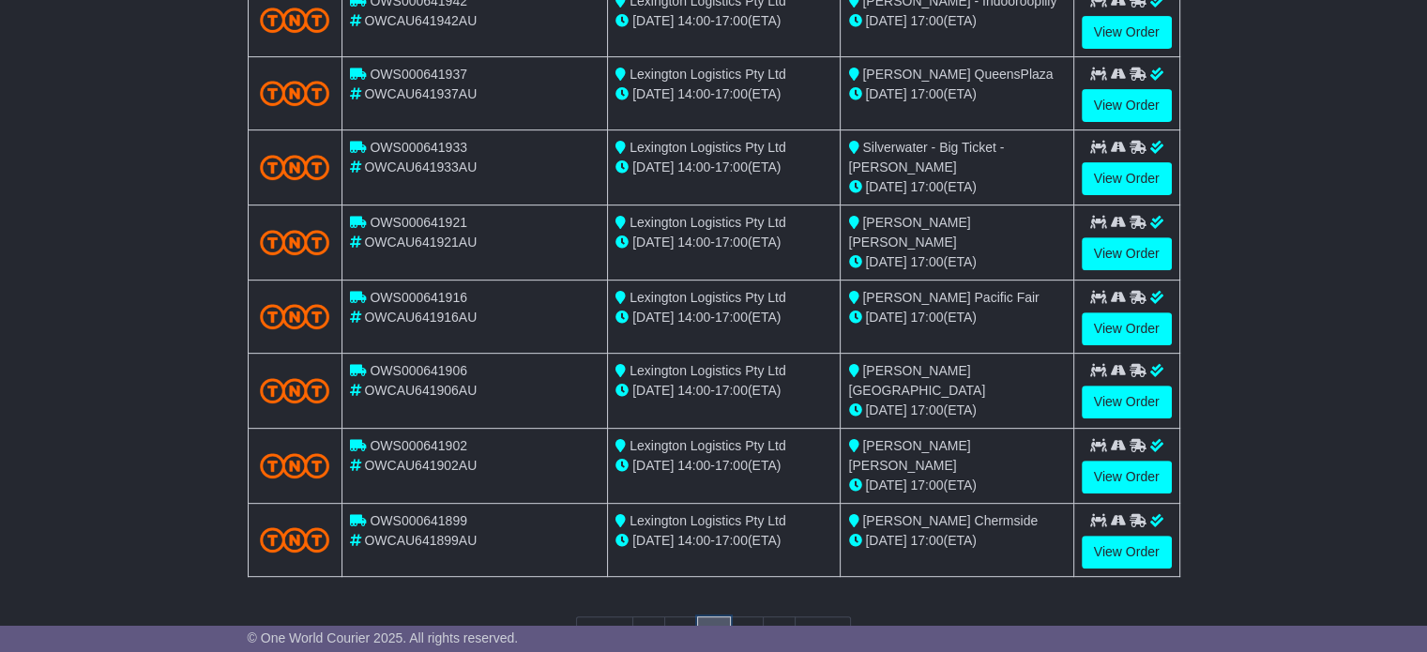
scroll to position [731, 0]
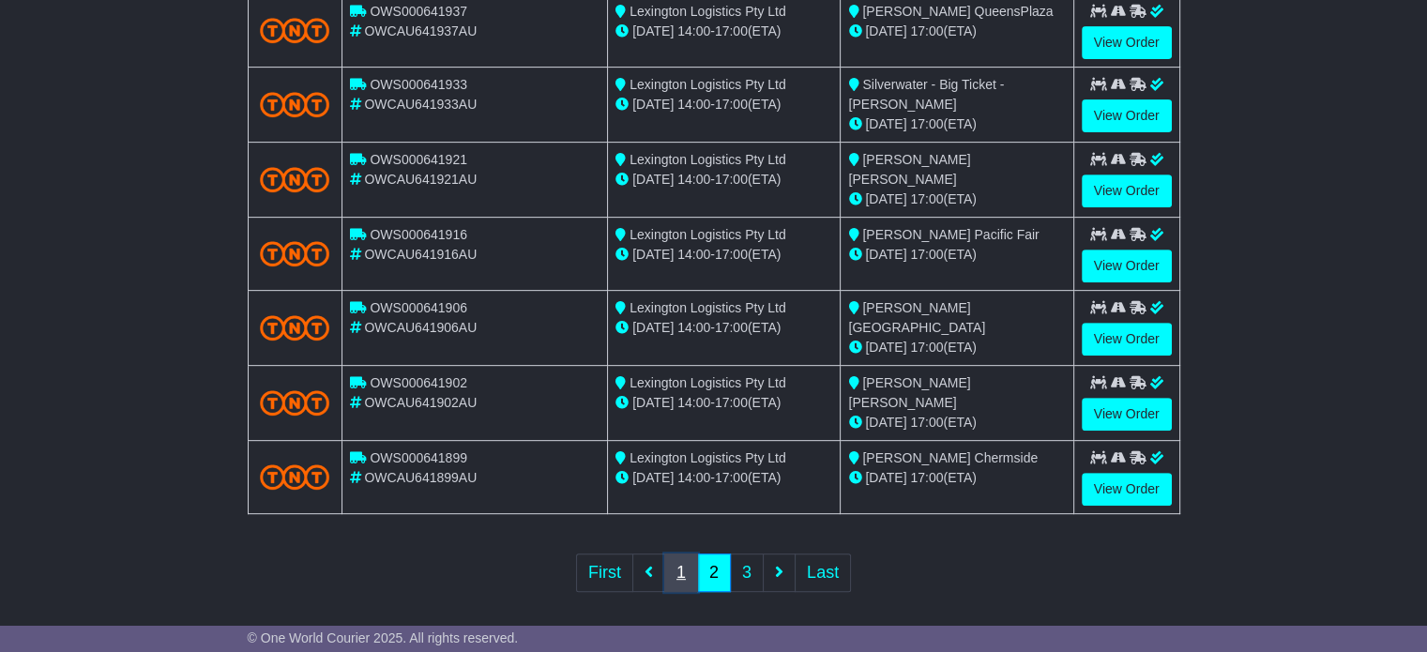
click at [675, 560] on link "1" at bounding box center [681, 573] width 34 height 38
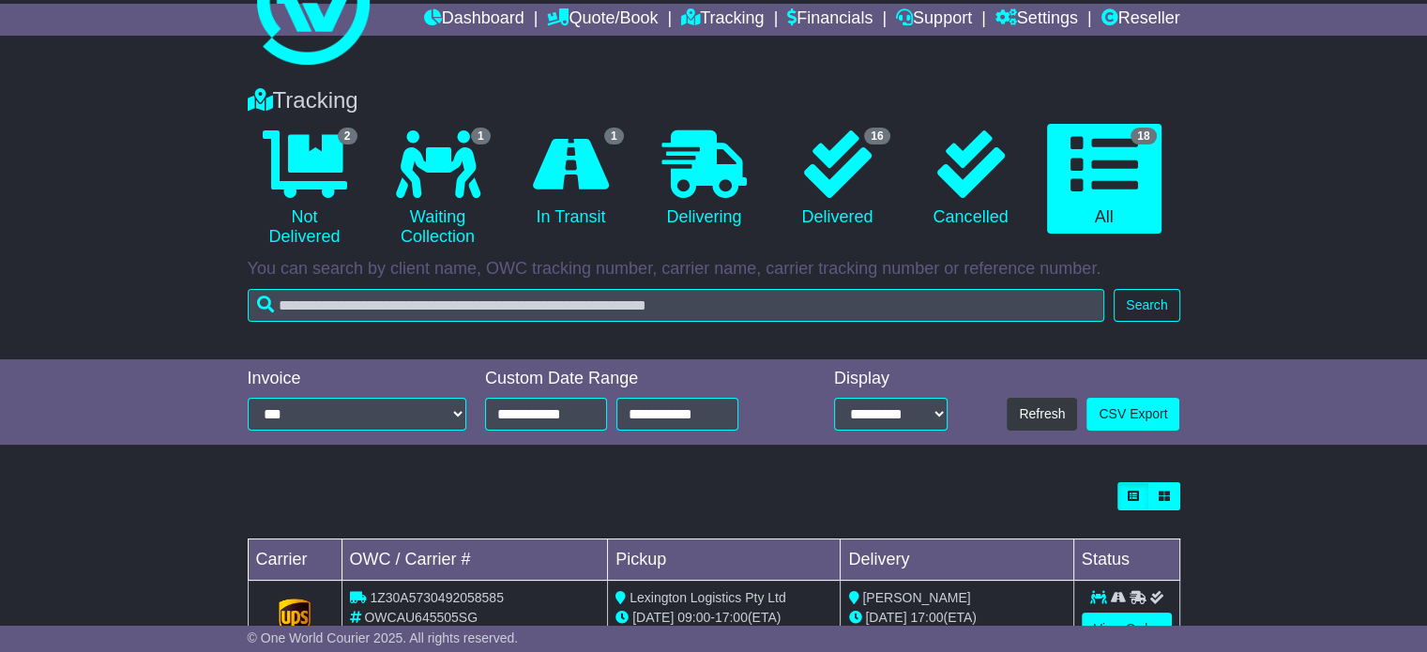
scroll to position [0, 0]
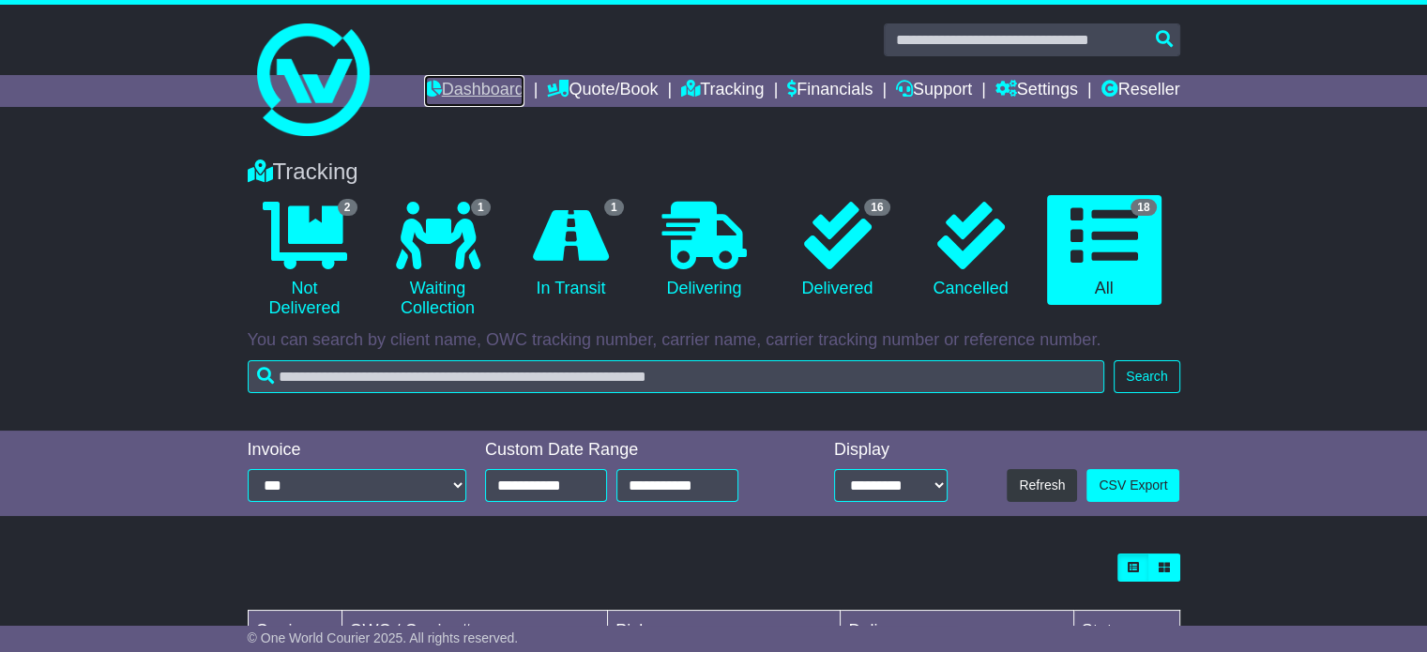
click at [460, 89] on link "Dashboard" at bounding box center [474, 91] width 100 height 32
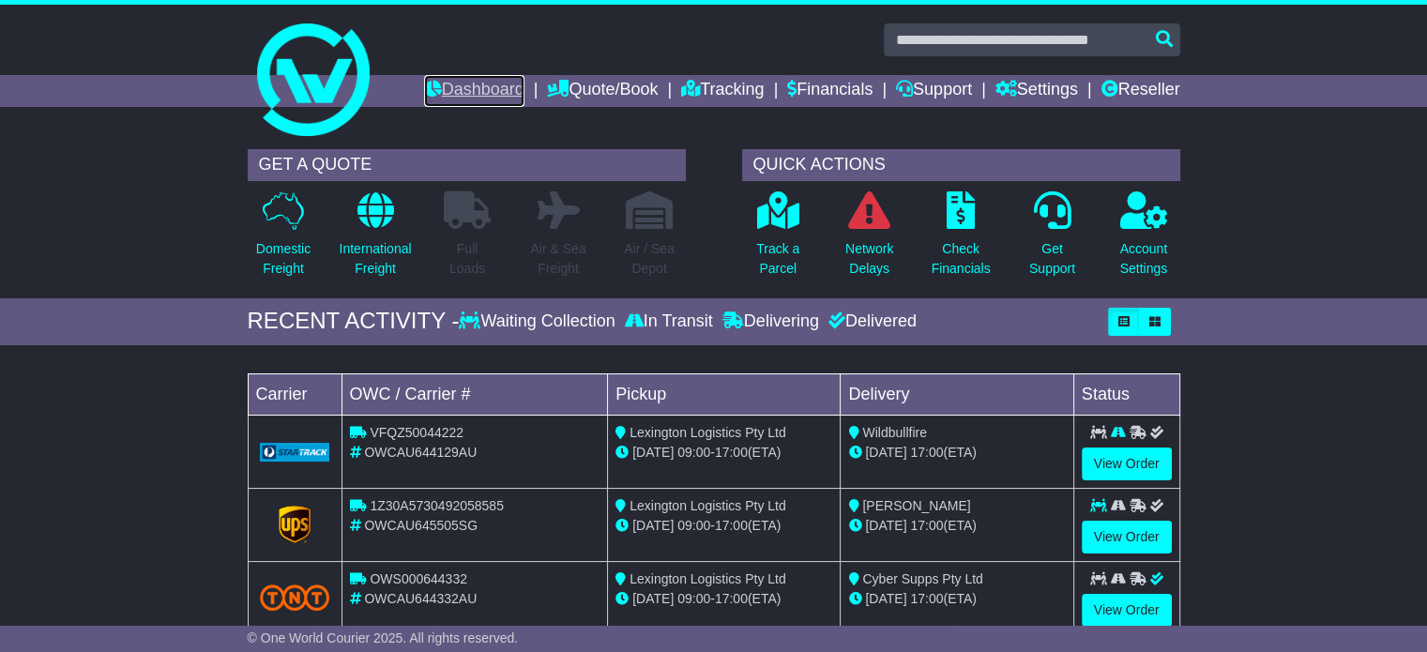
click at [491, 78] on link "Dashboard" at bounding box center [474, 91] width 100 height 32
click at [743, 82] on link "Tracking" at bounding box center [722, 91] width 83 height 32
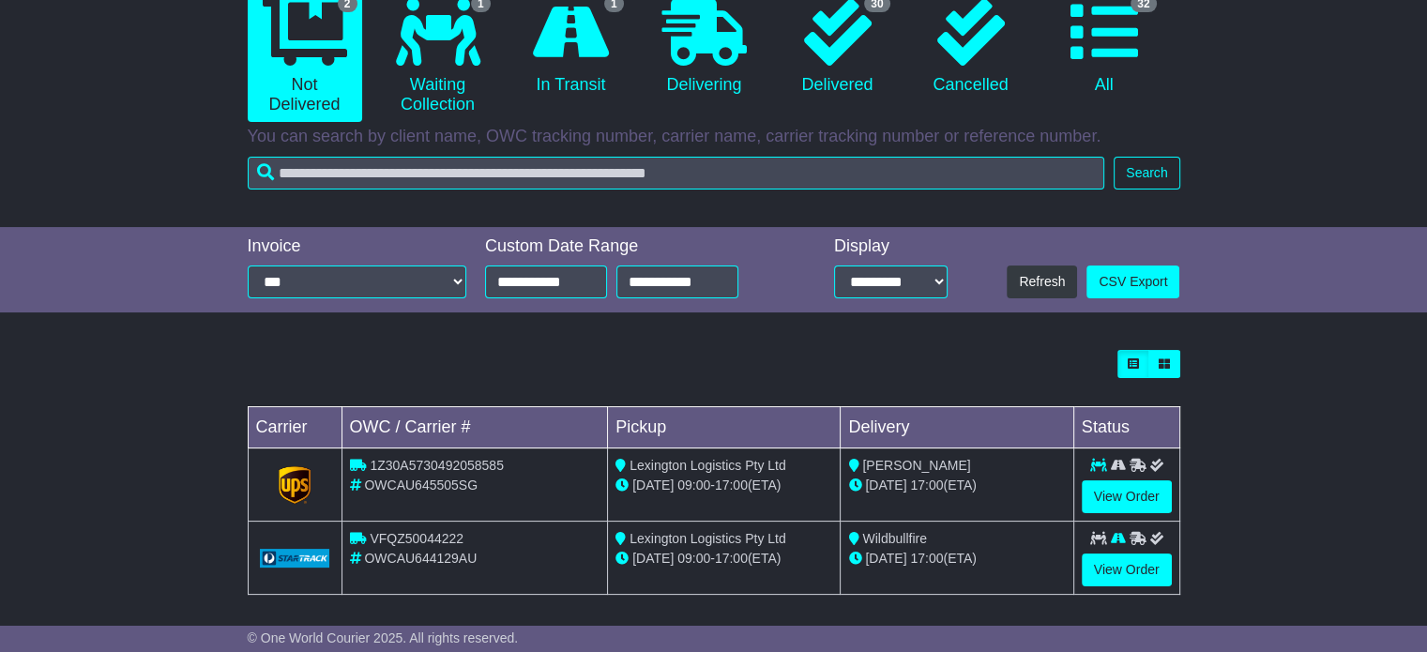
scroll to position [210, 0]
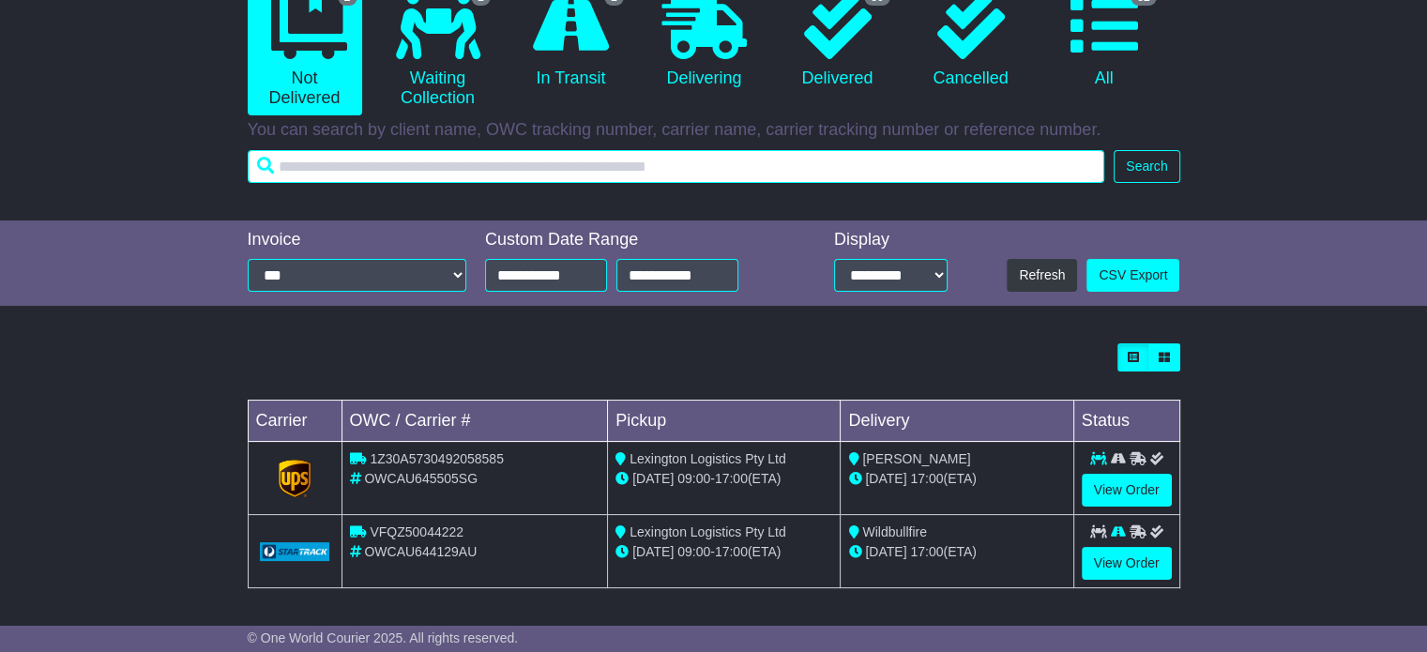
click at [565, 176] on input "text" at bounding box center [676, 166] width 857 height 33
type input "***"
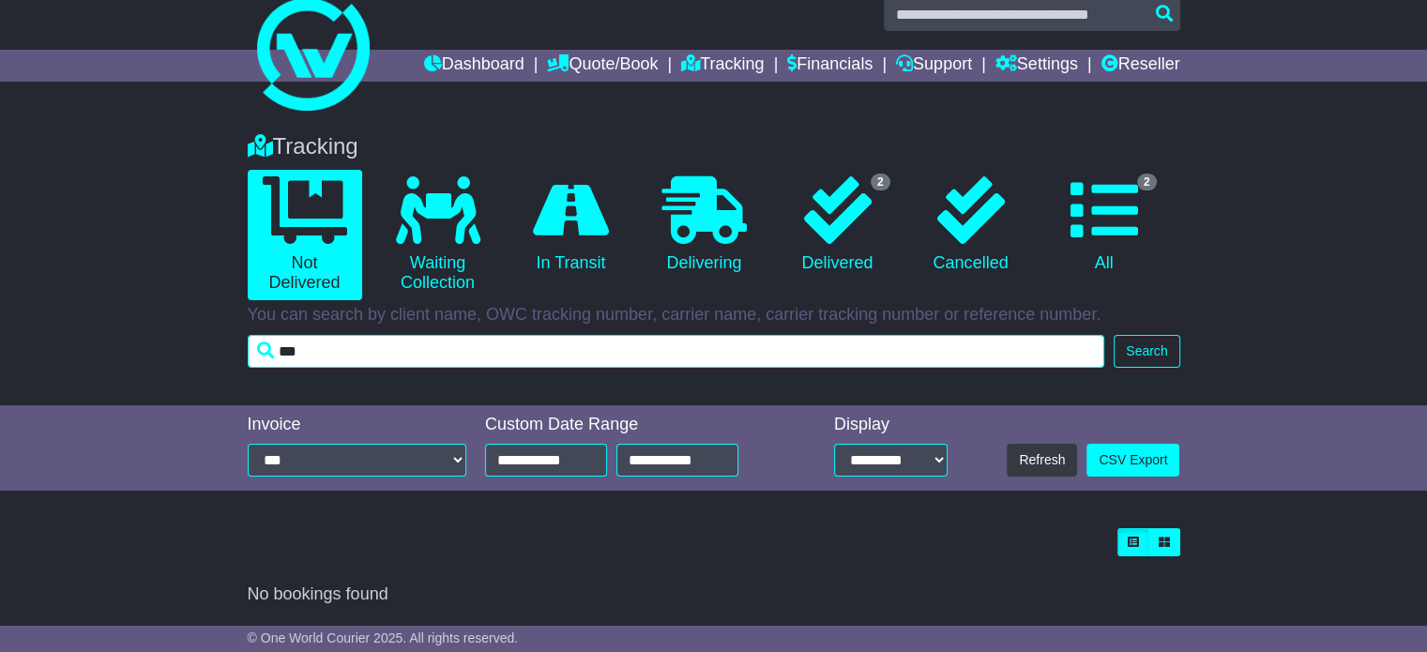
scroll to position [24, 0]
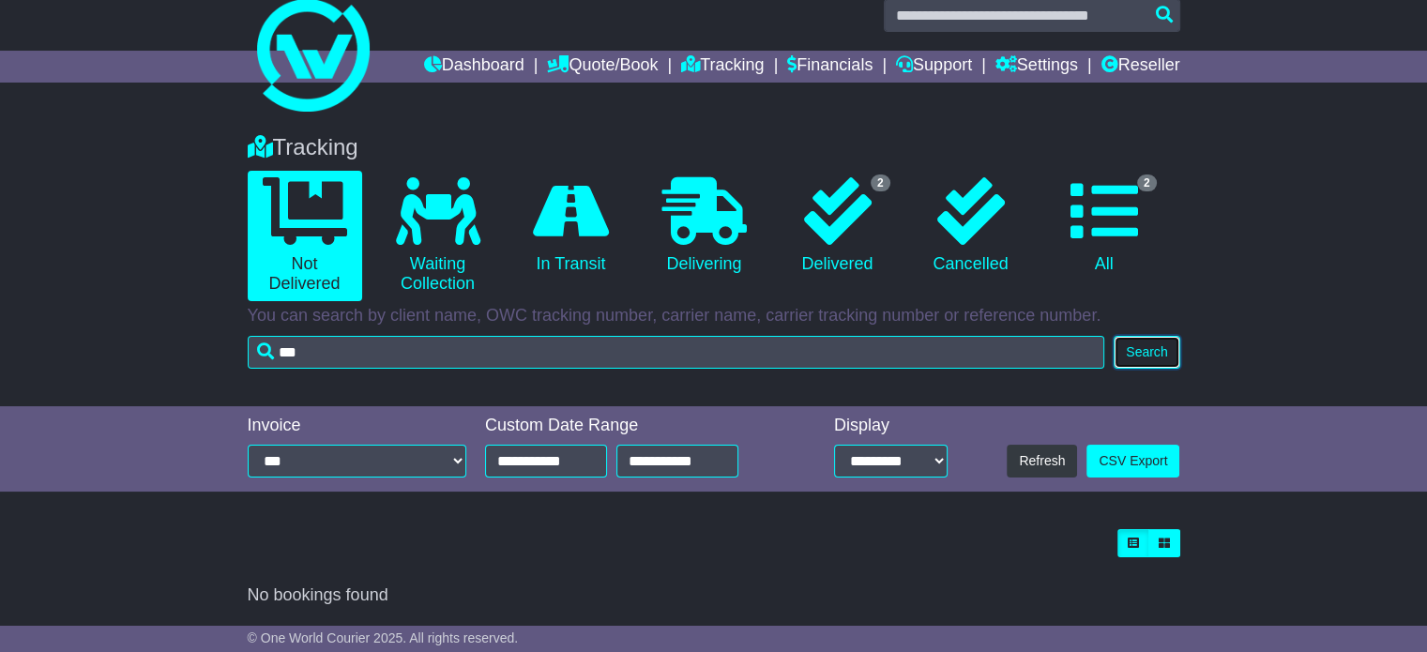
click at [1161, 352] on button "Search" at bounding box center [1147, 352] width 66 height 33
click at [540, 464] on input "**********" at bounding box center [546, 461] width 122 height 33
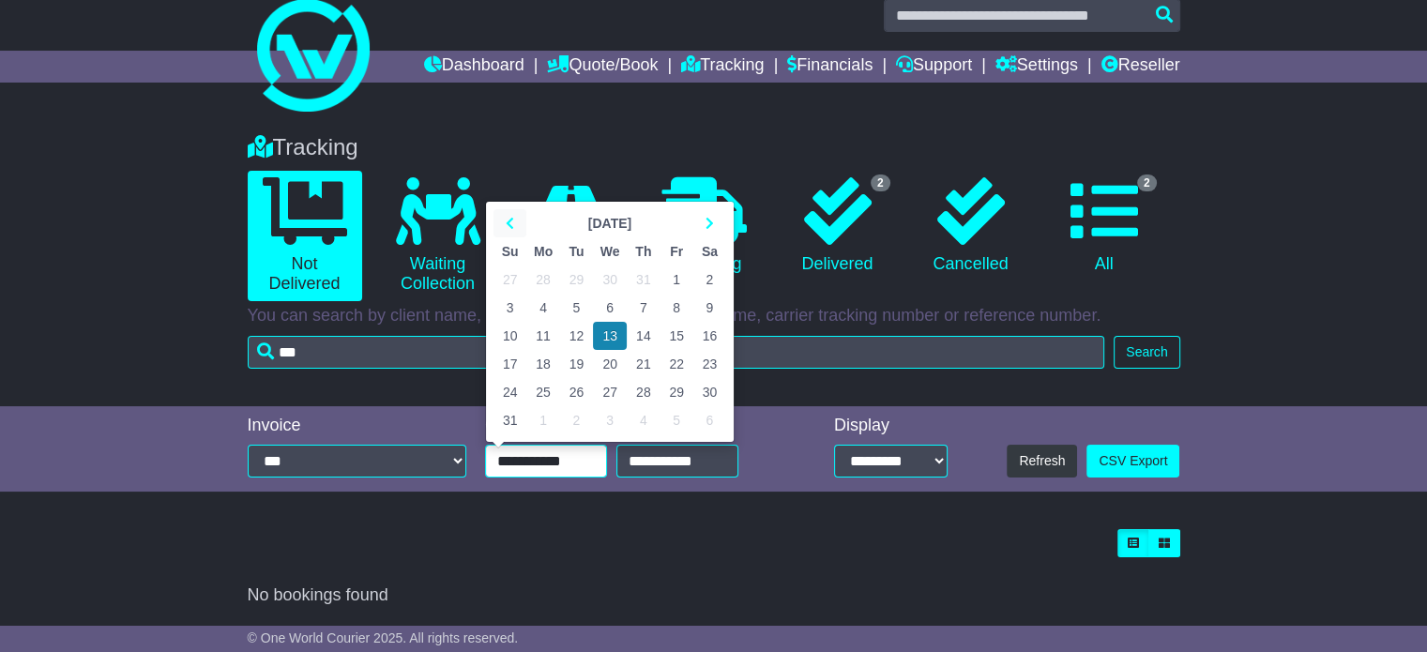
click at [493, 222] on th at bounding box center [509, 223] width 33 height 28
click at [499, 216] on th at bounding box center [509, 223] width 33 height 28
click at [504, 216] on th at bounding box center [509, 223] width 33 height 28
click at [645, 276] on td "1" at bounding box center [643, 280] width 33 height 28
type input "**********"
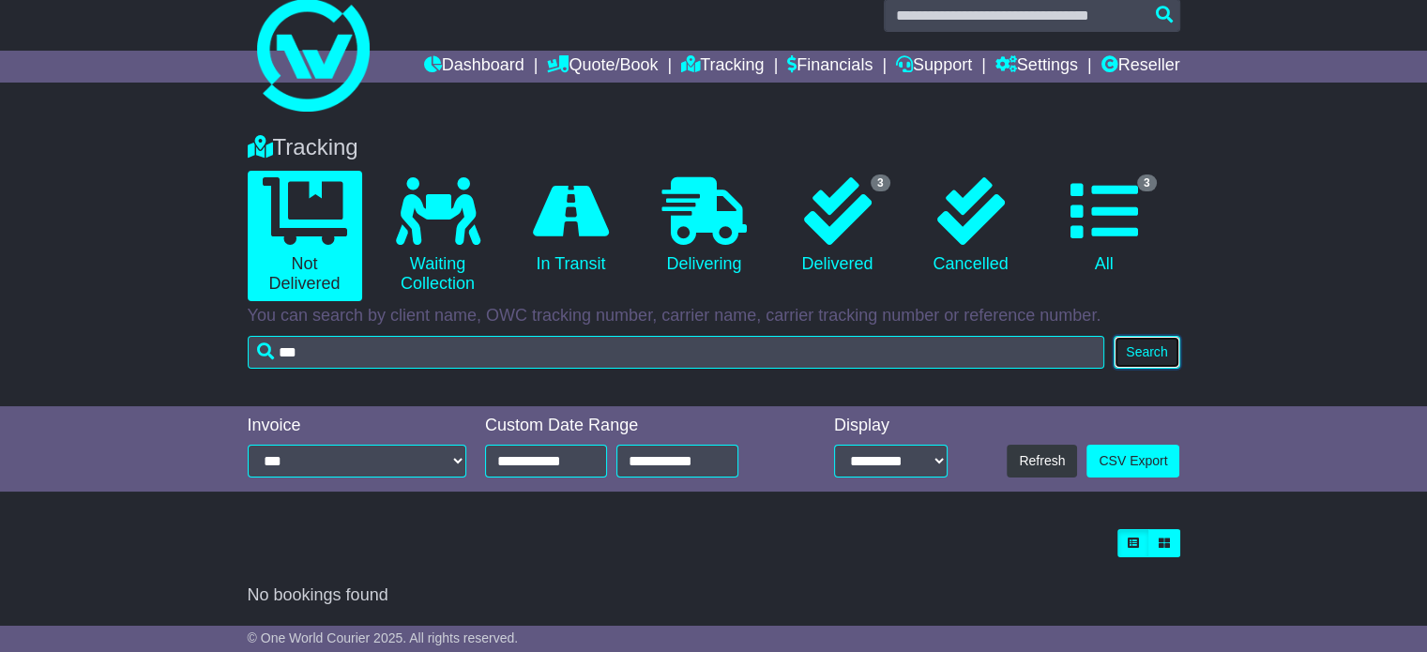
click at [1139, 358] on button "Search" at bounding box center [1147, 352] width 66 height 33
click at [311, 478] on div "**********" at bounding box center [357, 450] width 238 height 68
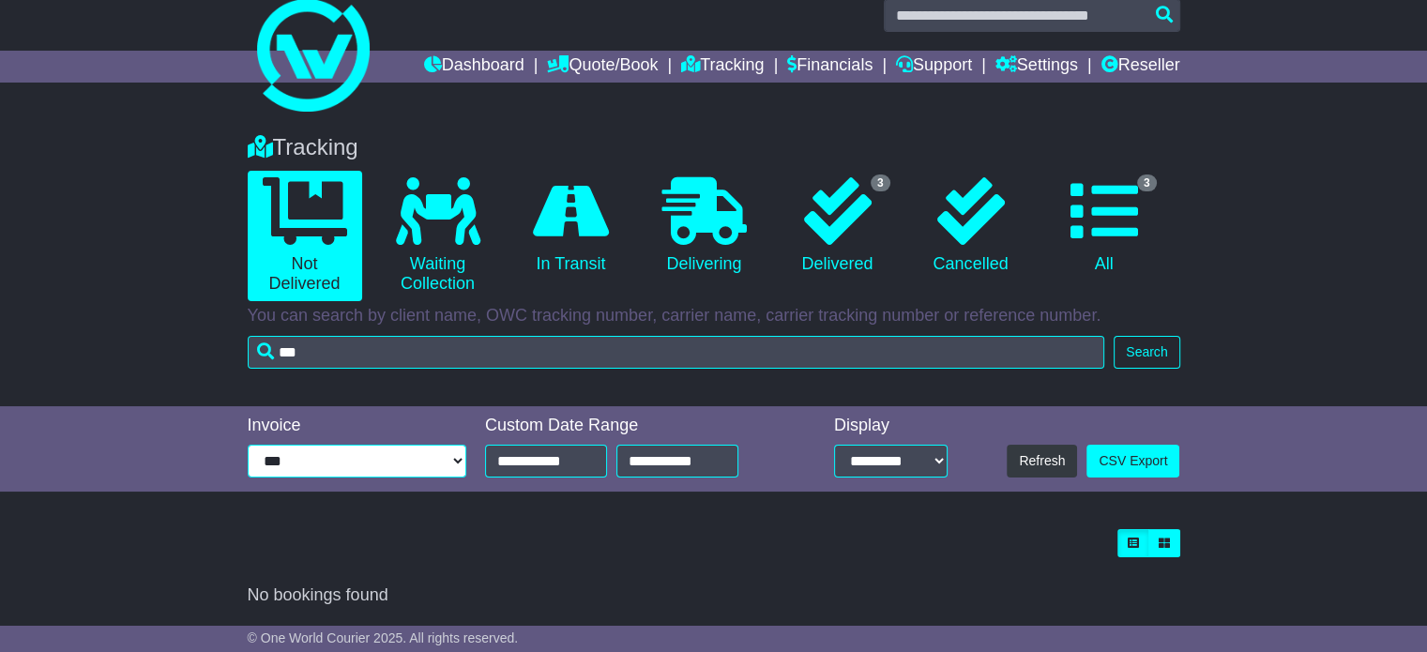
click at [321, 463] on select "**********" at bounding box center [357, 461] width 219 height 33
click at [189, 387] on div "Tracking 0 Not Delivered 0 Waiting Collection 0 In Transit 0 Delivering 3" at bounding box center [713, 260] width 1427 height 291
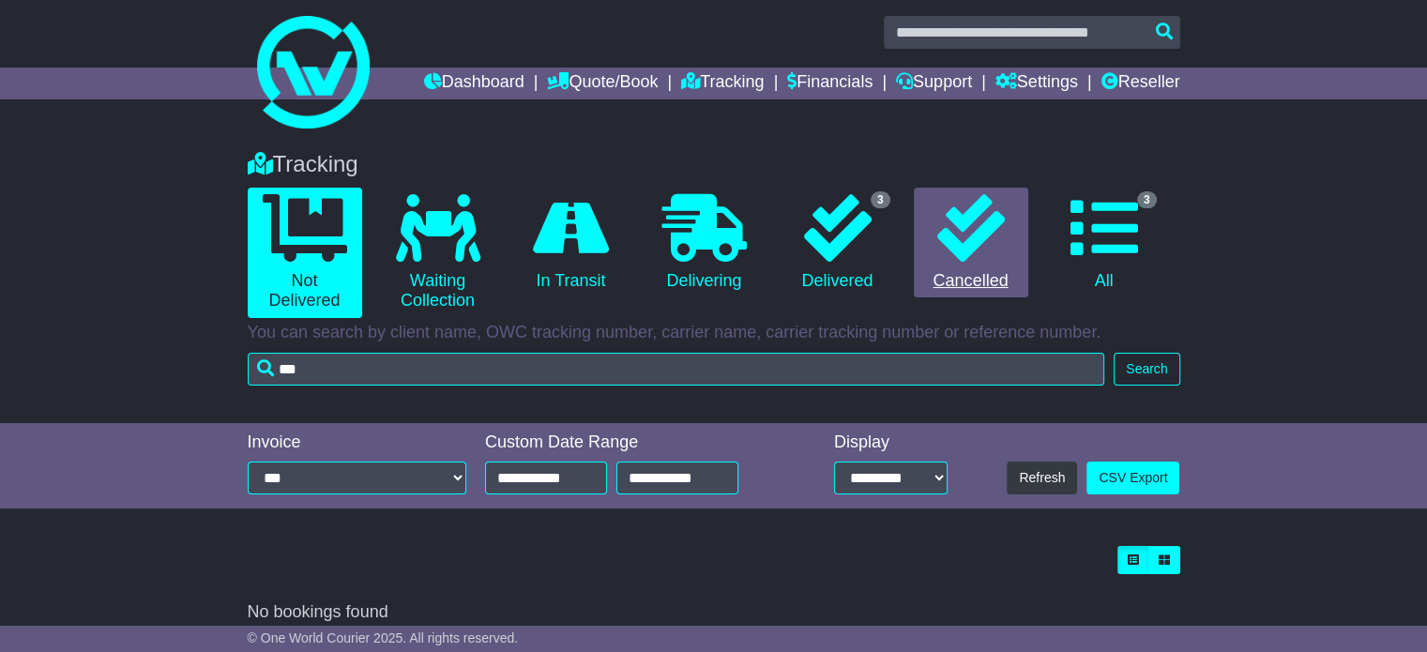
scroll to position [0, 0]
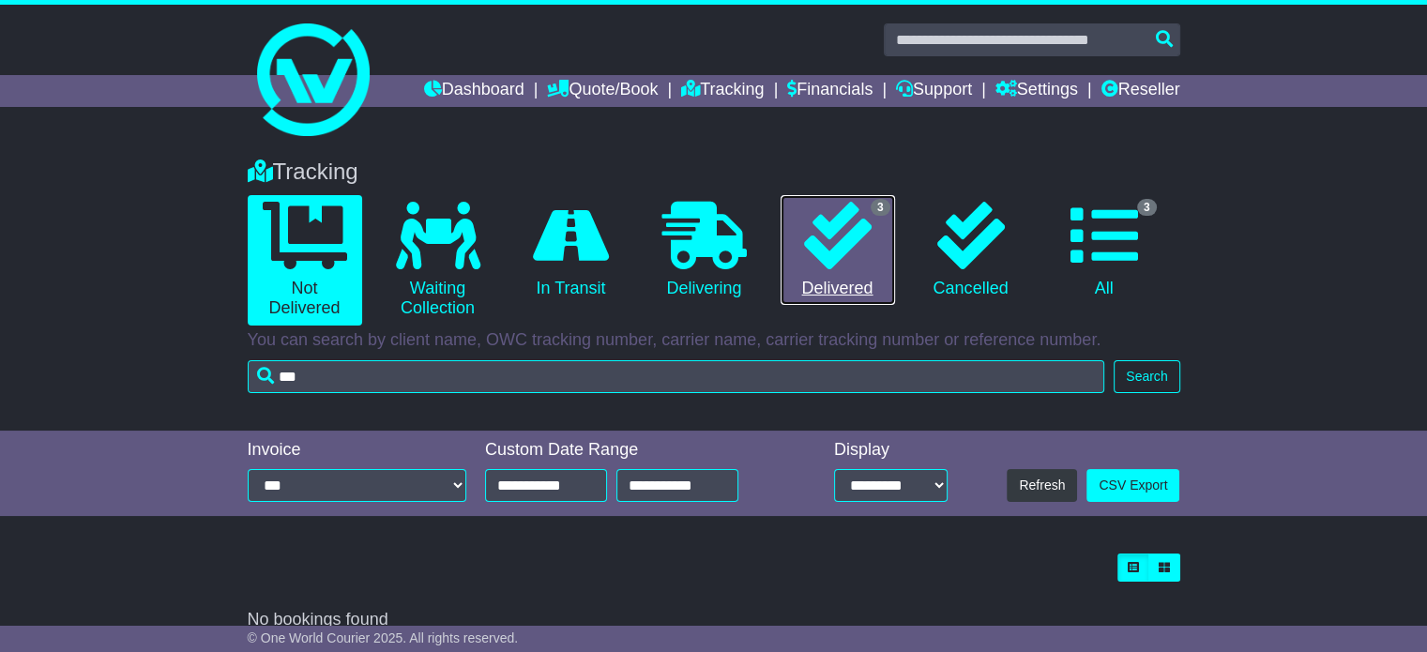
click at [849, 250] on icon at bounding box center [838, 236] width 68 height 68
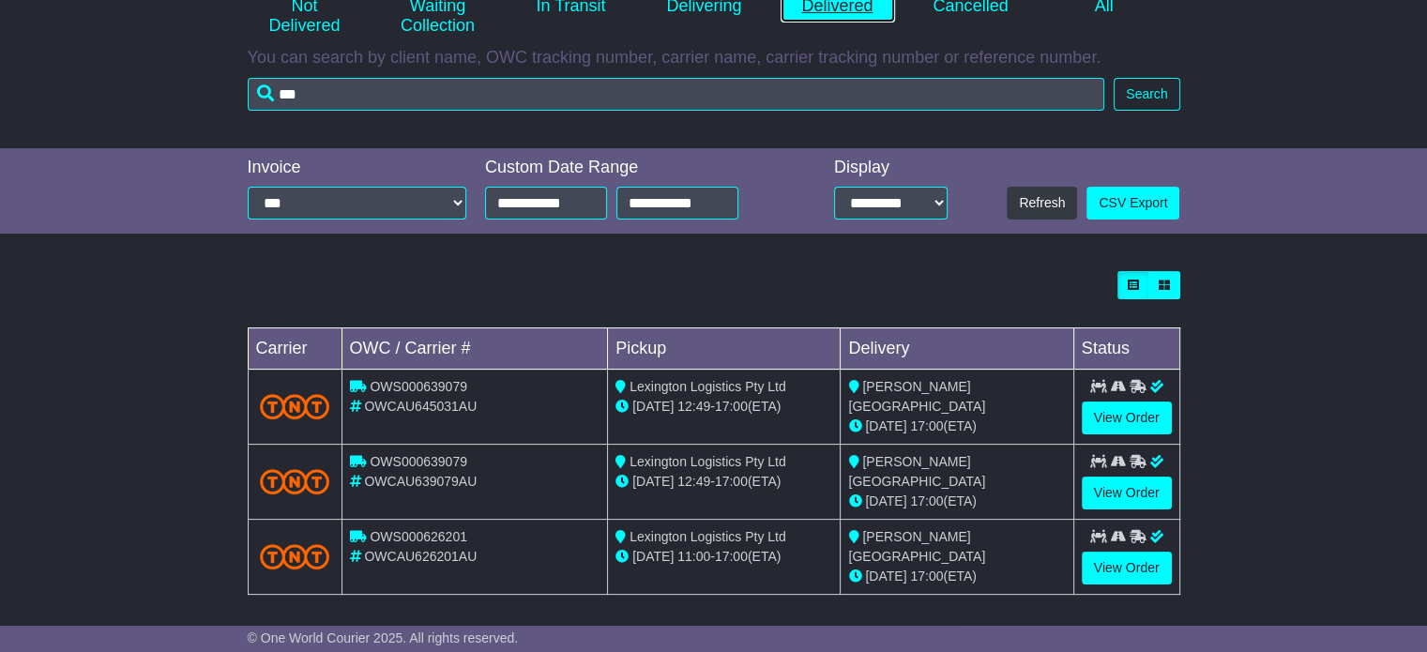
scroll to position [283, 0]
click at [1128, 417] on link "View Order" at bounding box center [1127, 417] width 90 height 33
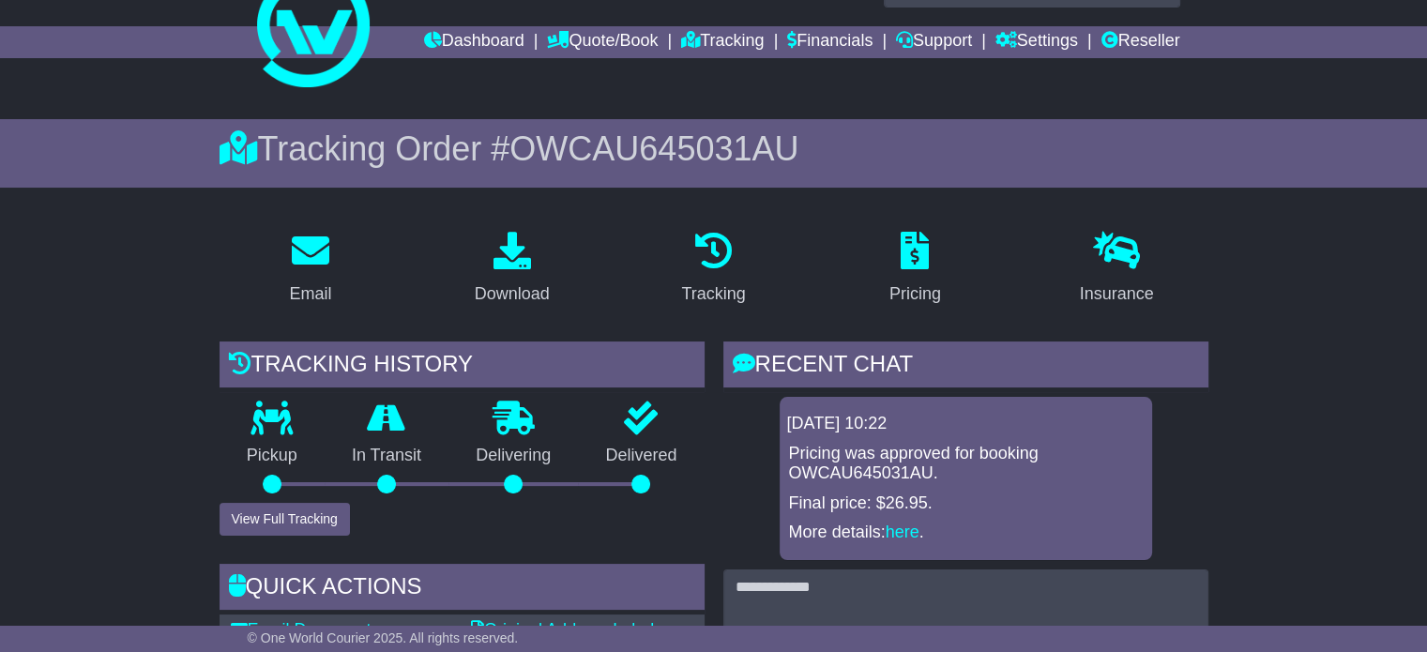
scroll to position [188, 0]
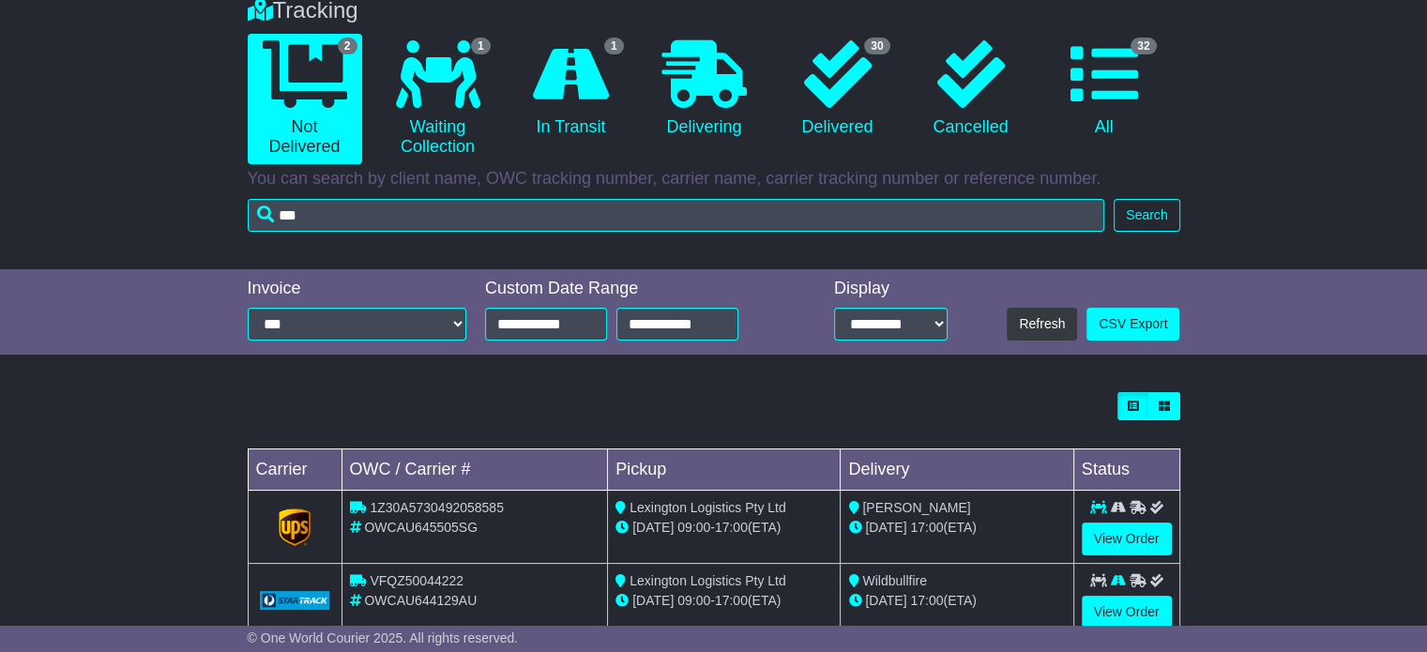
scroll to position [116, 0]
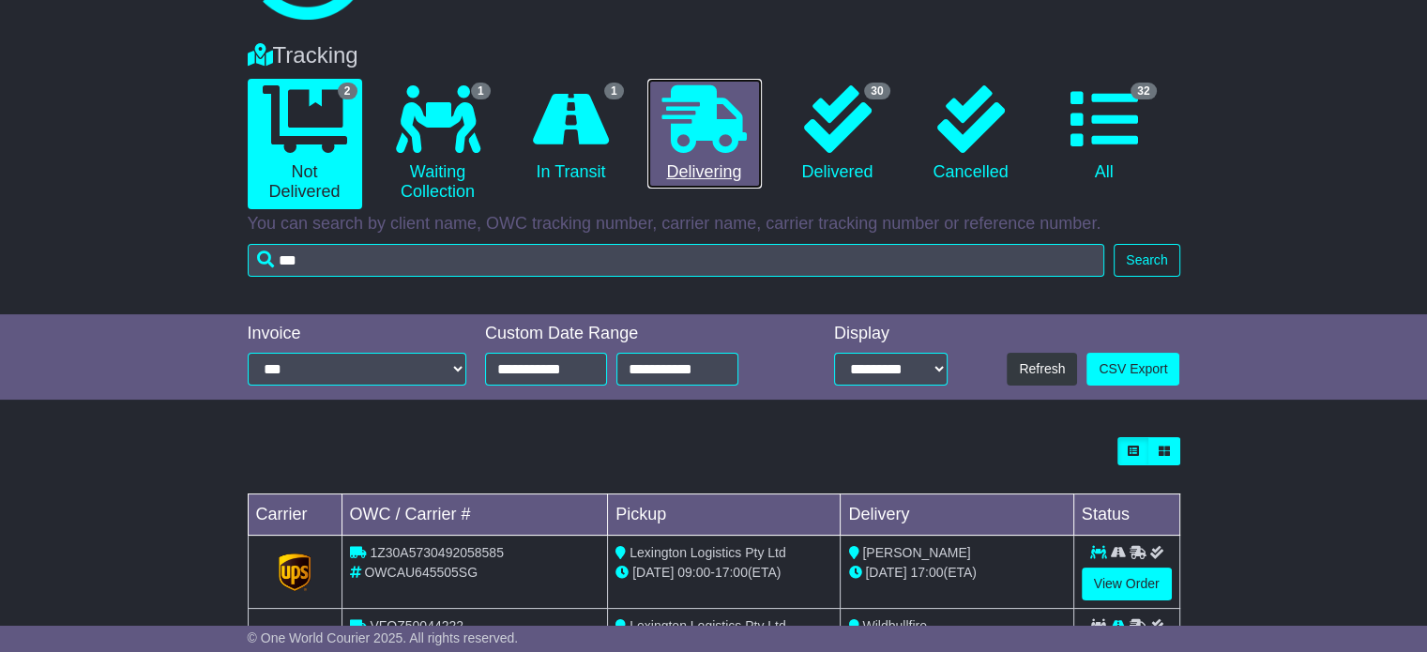
click at [734, 117] on icon at bounding box center [704, 119] width 84 height 68
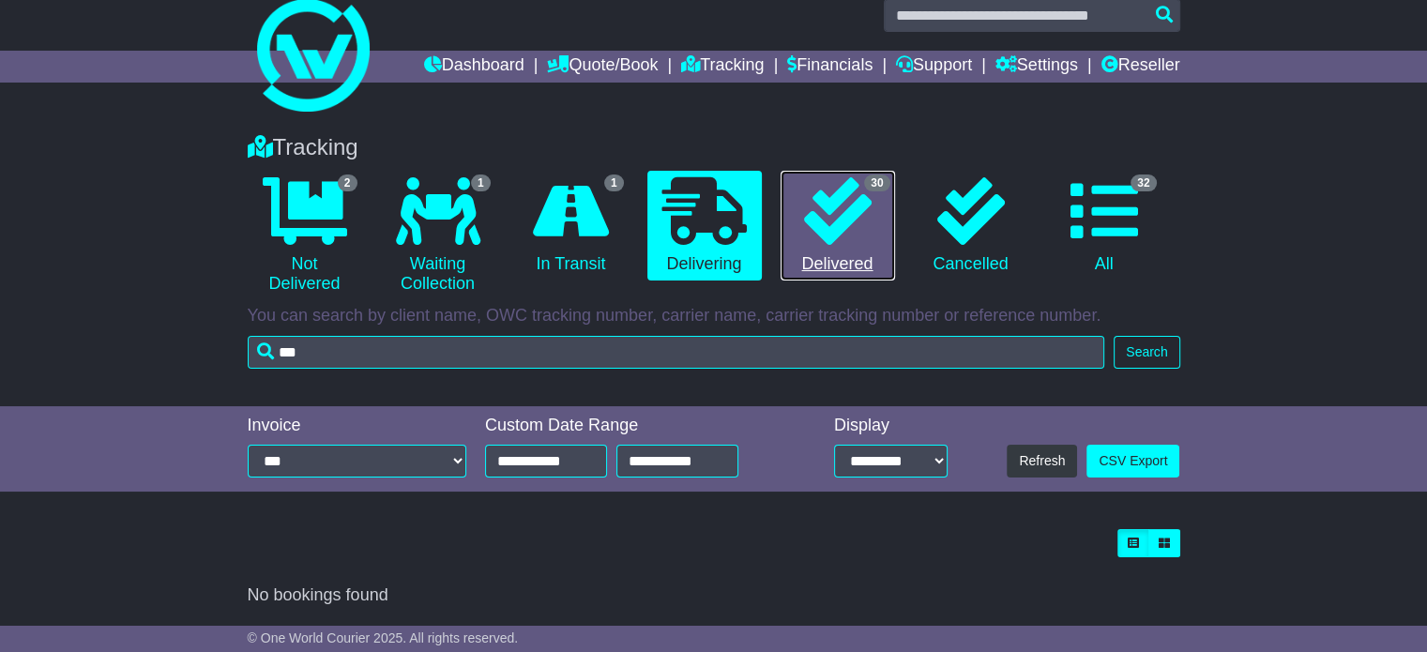
click at [886, 243] on link "30 Delivered" at bounding box center [838, 226] width 114 height 111
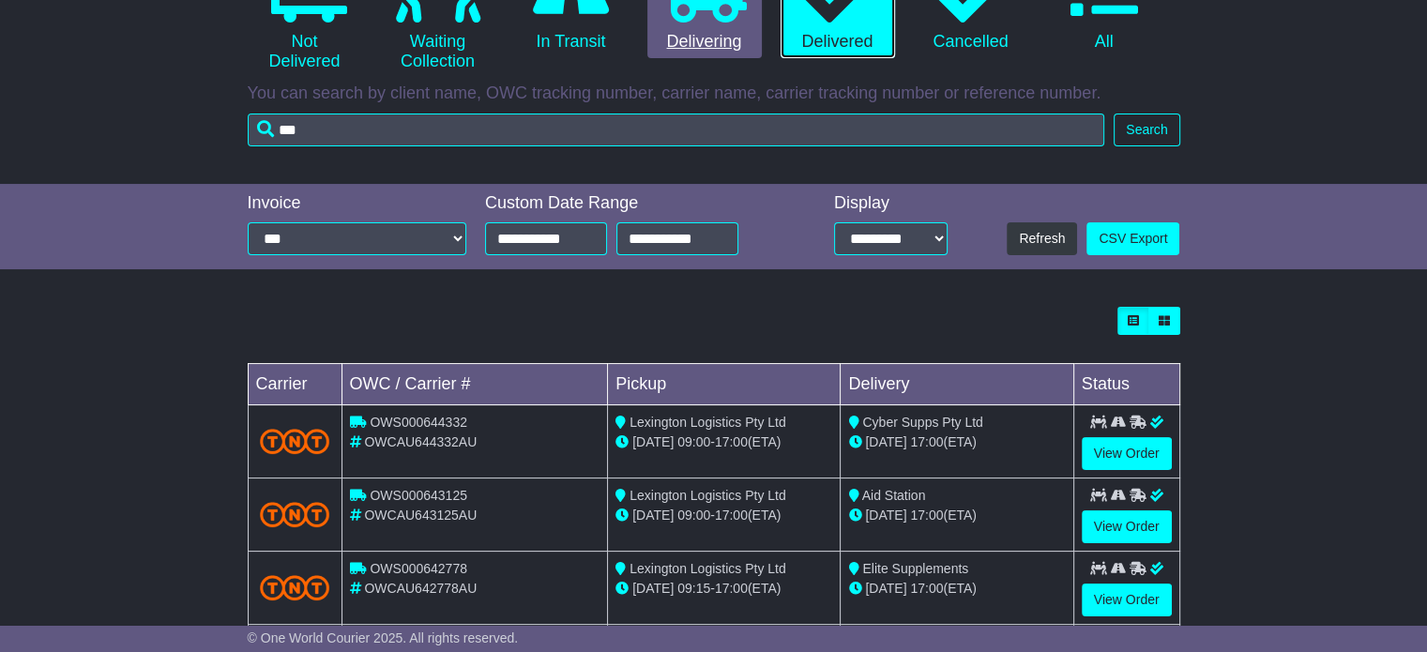
scroll to position [24, 0]
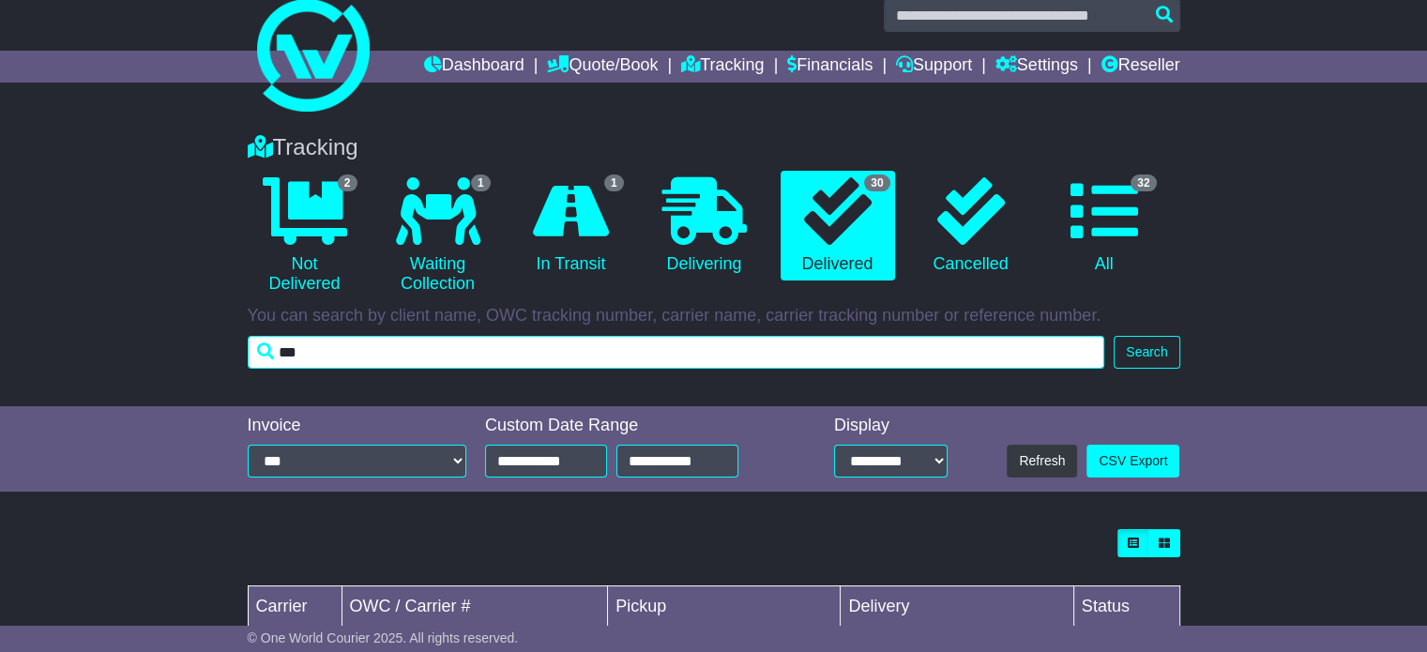
click at [443, 358] on input "***" at bounding box center [676, 352] width 857 height 33
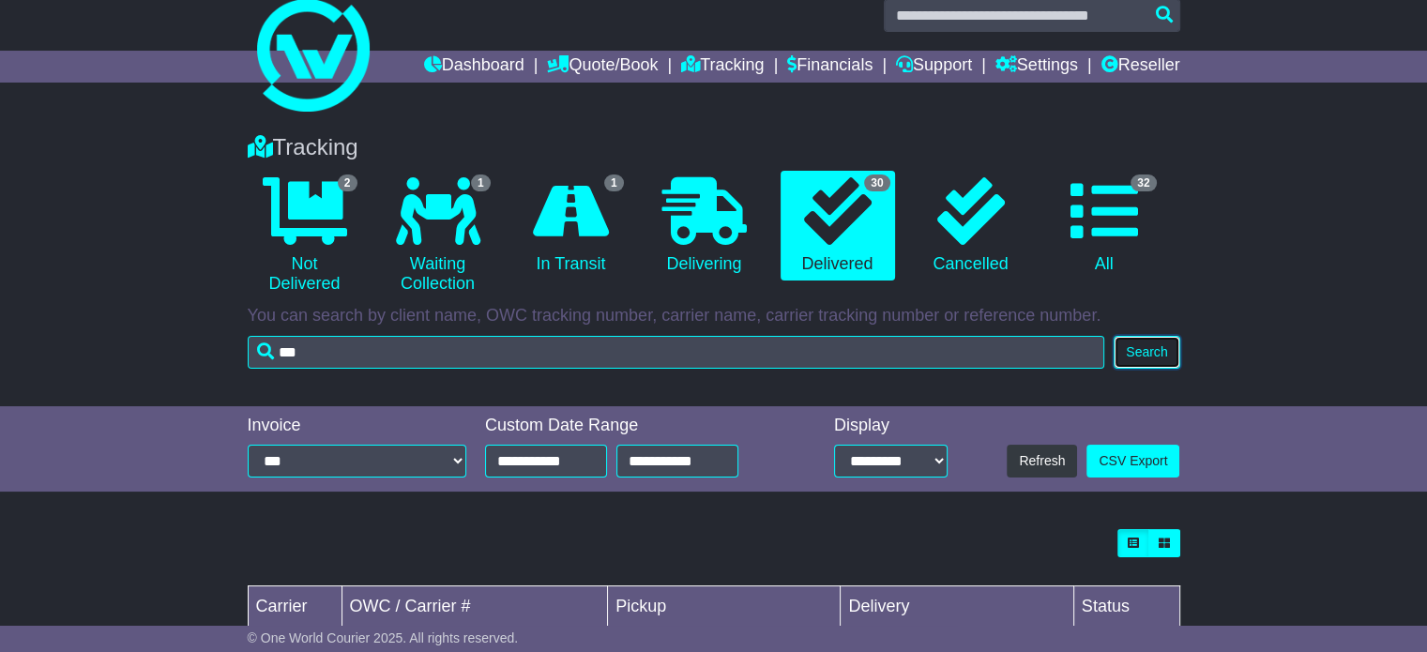
click at [1177, 352] on button "Search" at bounding box center [1147, 352] width 66 height 33
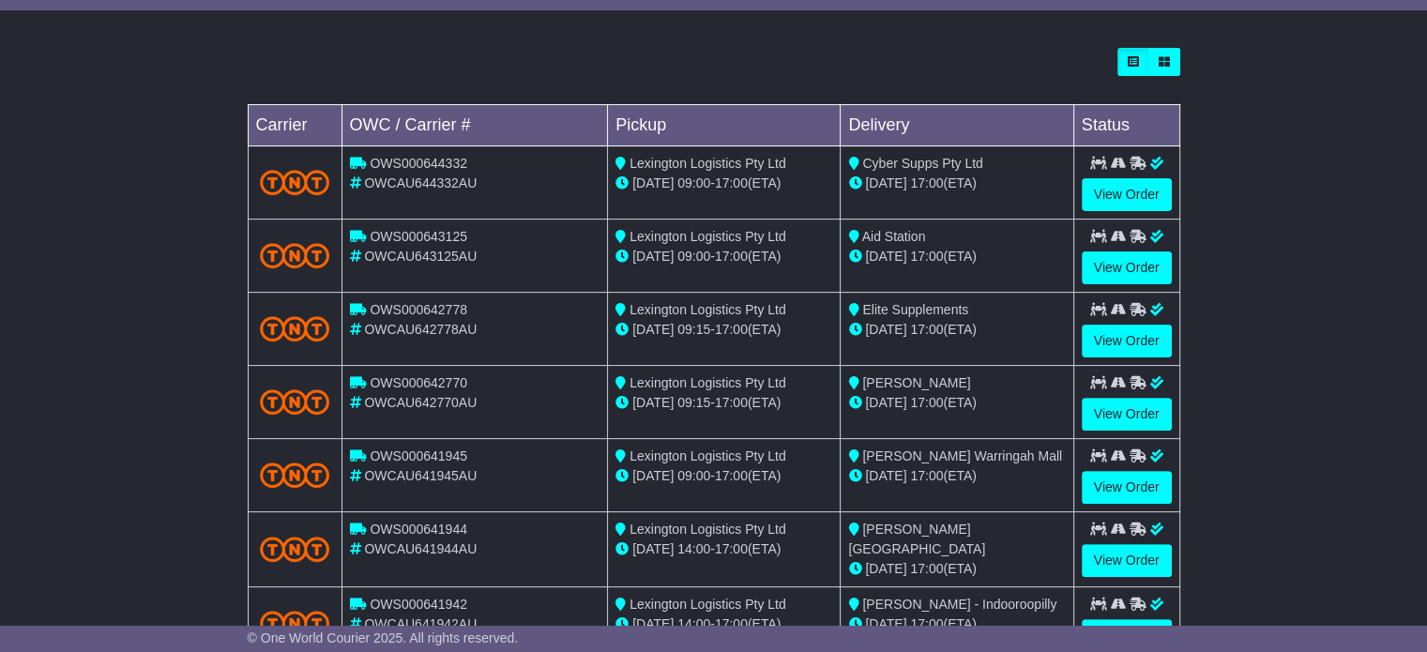
scroll to position [259, 0]
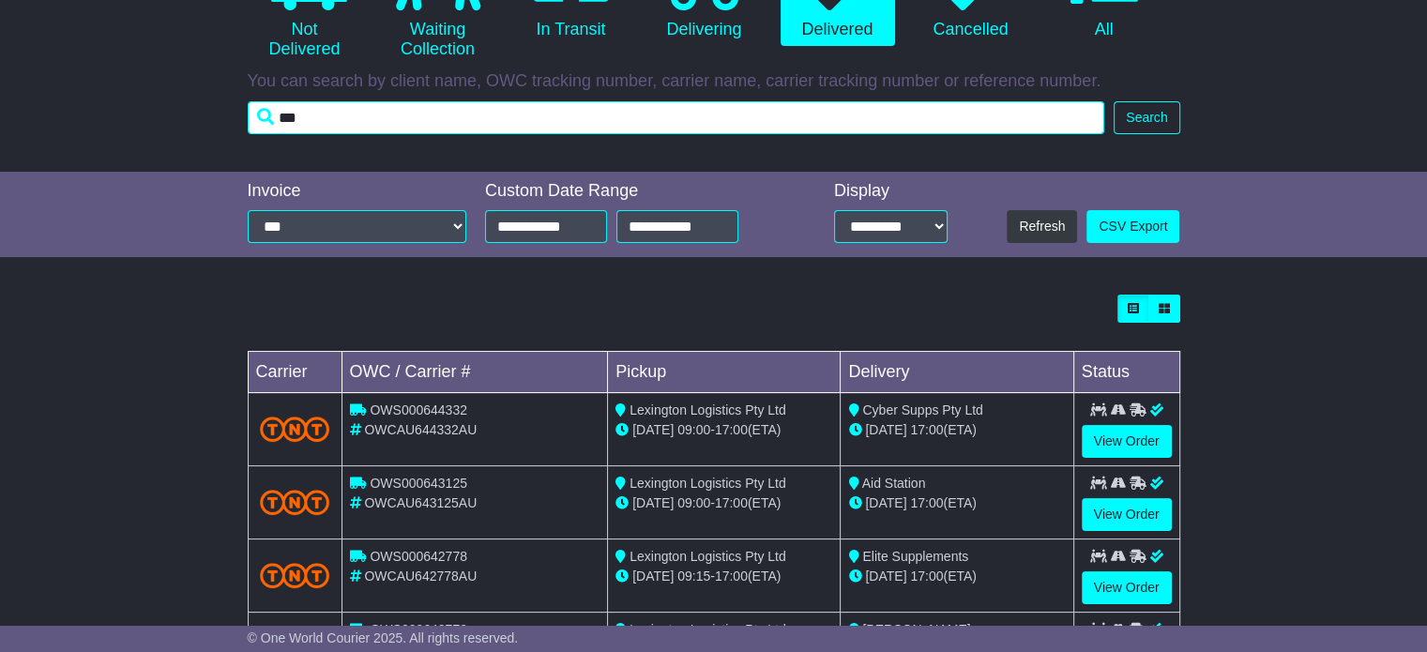
drag, startPoint x: 326, startPoint y: 128, endPoint x: 166, endPoint y: 100, distance: 162.7
click at [168, 100] on div "Tracking 2 Not Delivered 1 Waiting Collection 1 In Transit 0 Delivering 0" at bounding box center [713, 26] width 1427 height 291
type input "***"
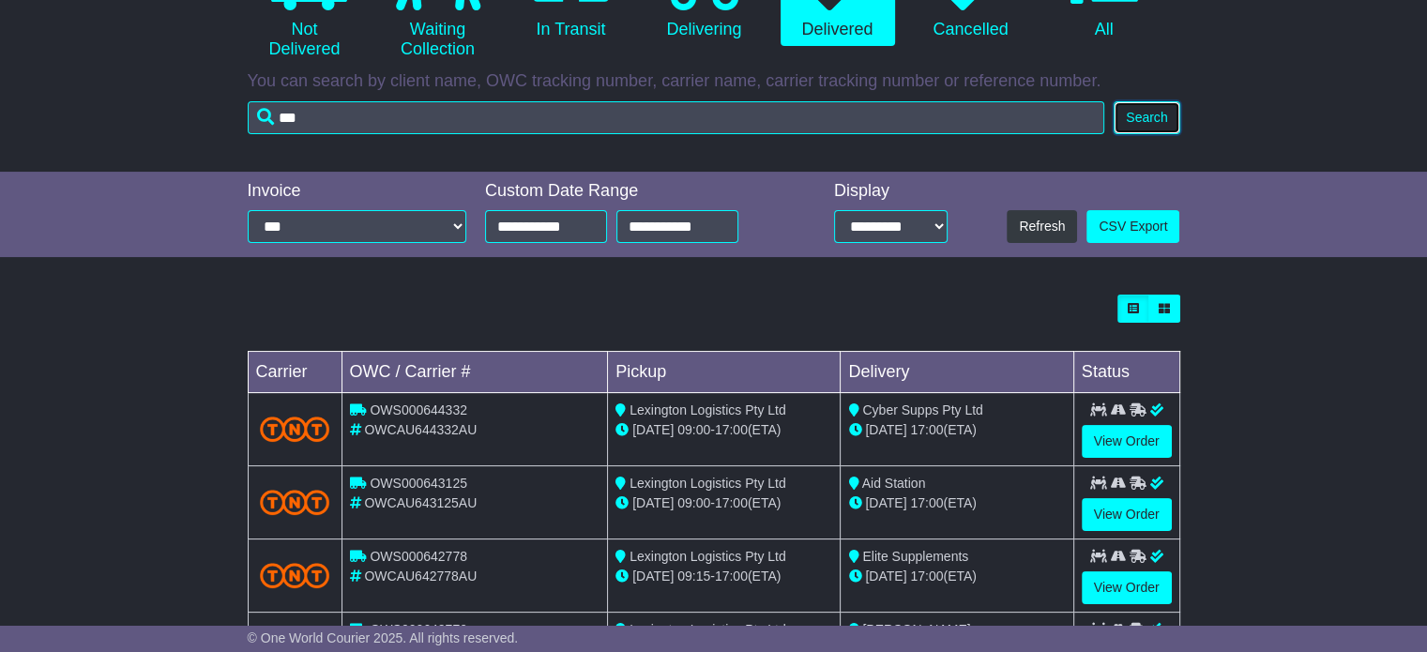
click at [1163, 114] on button "Search" at bounding box center [1147, 117] width 66 height 33
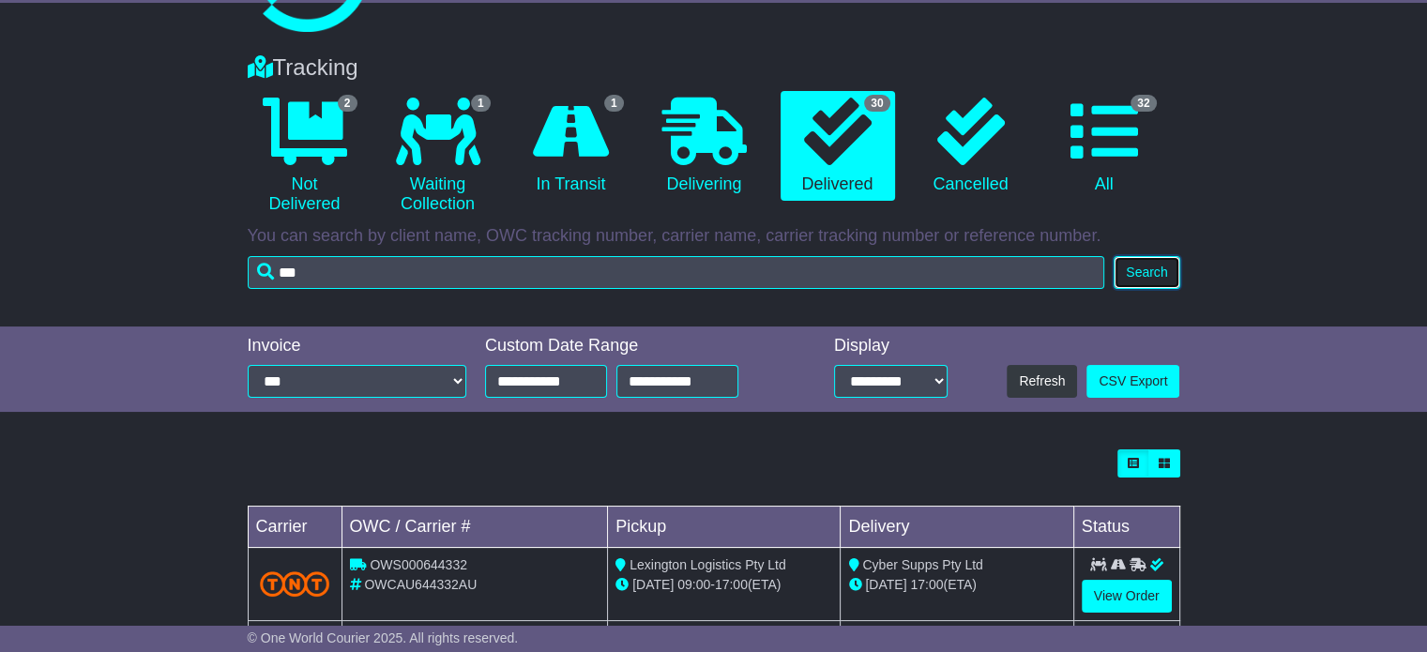
scroll to position [71, 0]
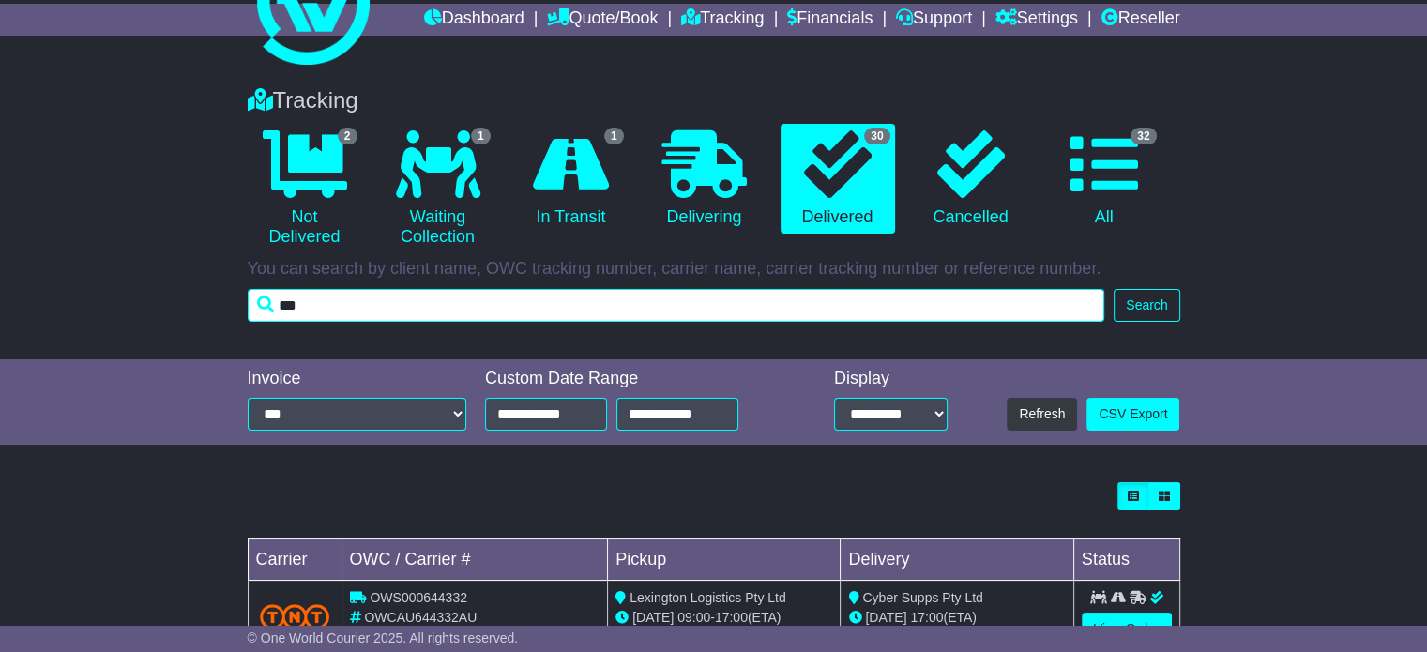
click at [391, 304] on input "***" at bounding box center [676, 305] width 857 height 33
click at [351, 289] on input "***" at bounding box center [676, 305] width 857 height 33
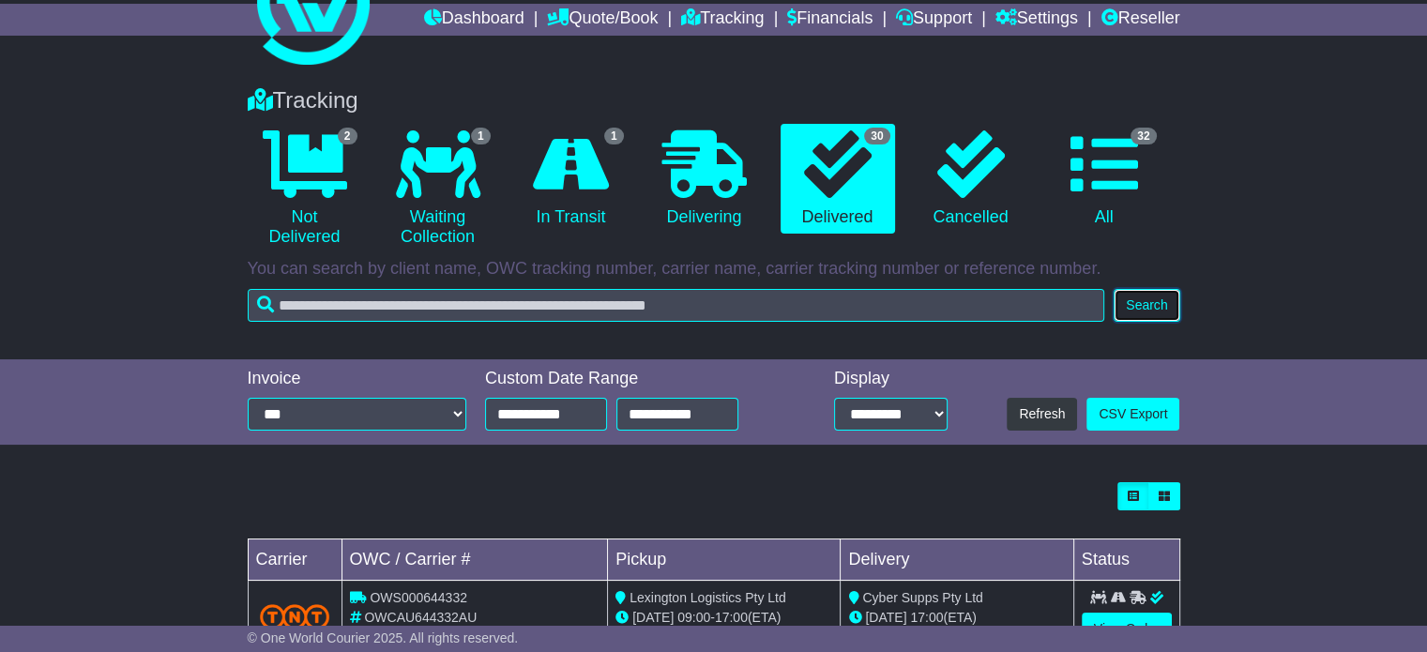
click at [1159, 316] on button "Search" at bounding box center [1147, 305] width 66 height 33
click at [700, 326] on div "Tracking 2 Not Delivered 1 Waiting Collection 1 In Transit 0 Delivering 30 0 32" at bounding box center [713, 199] width 951 height 263
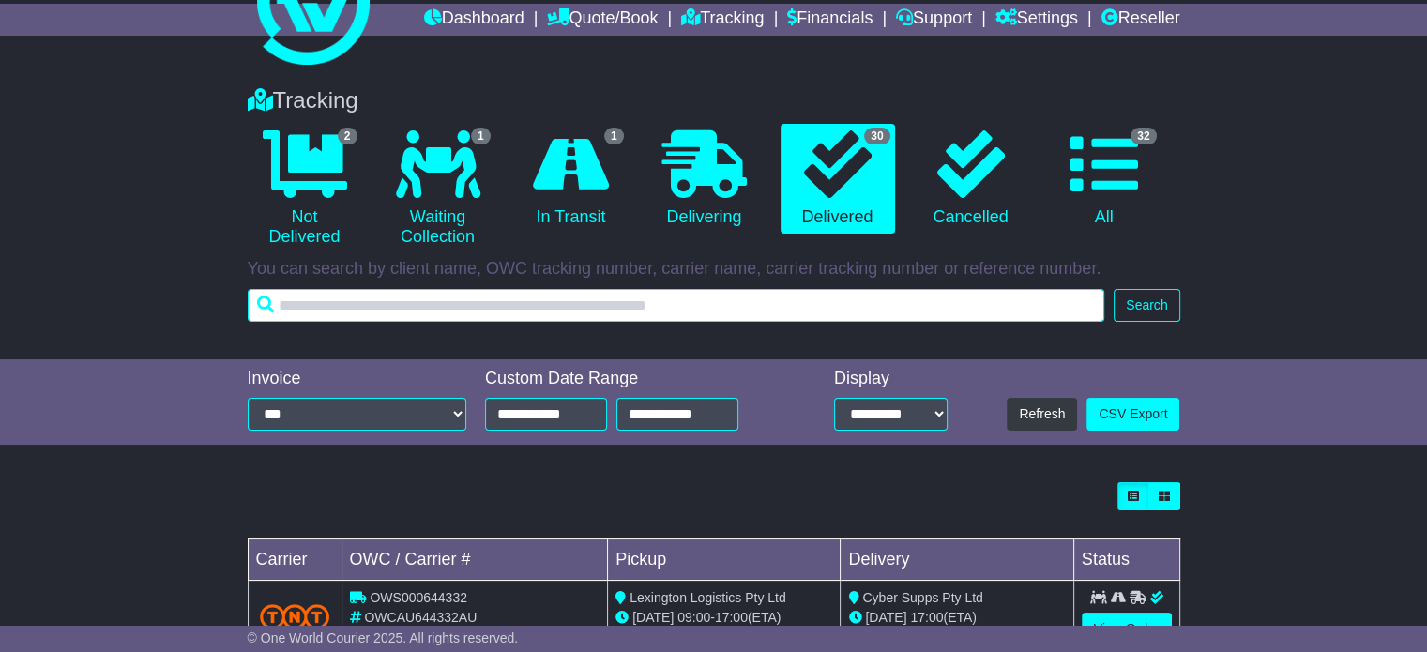
click at [683, 307] on input "text" at bounding box center [676, 305] width 857 height 33
type input "***"
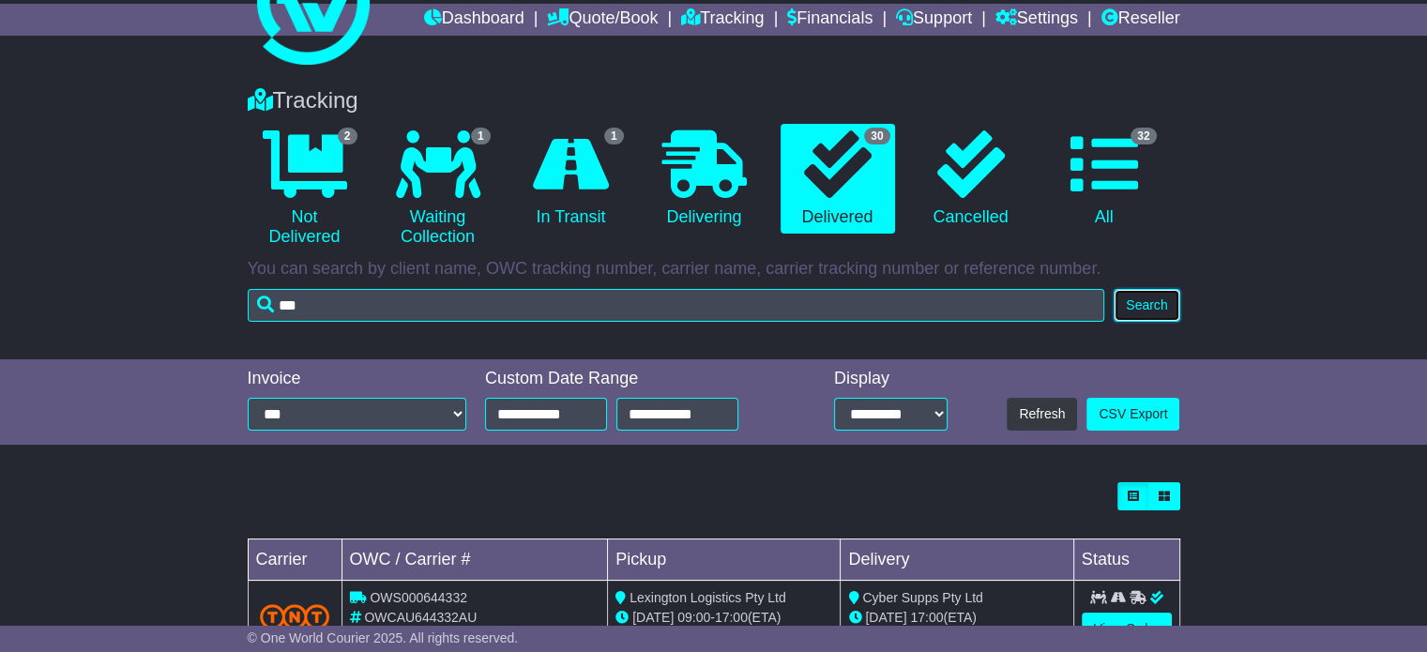
click at [1161, 311] on button "Search" at bounding box center [1147, 305] width 66 height 33
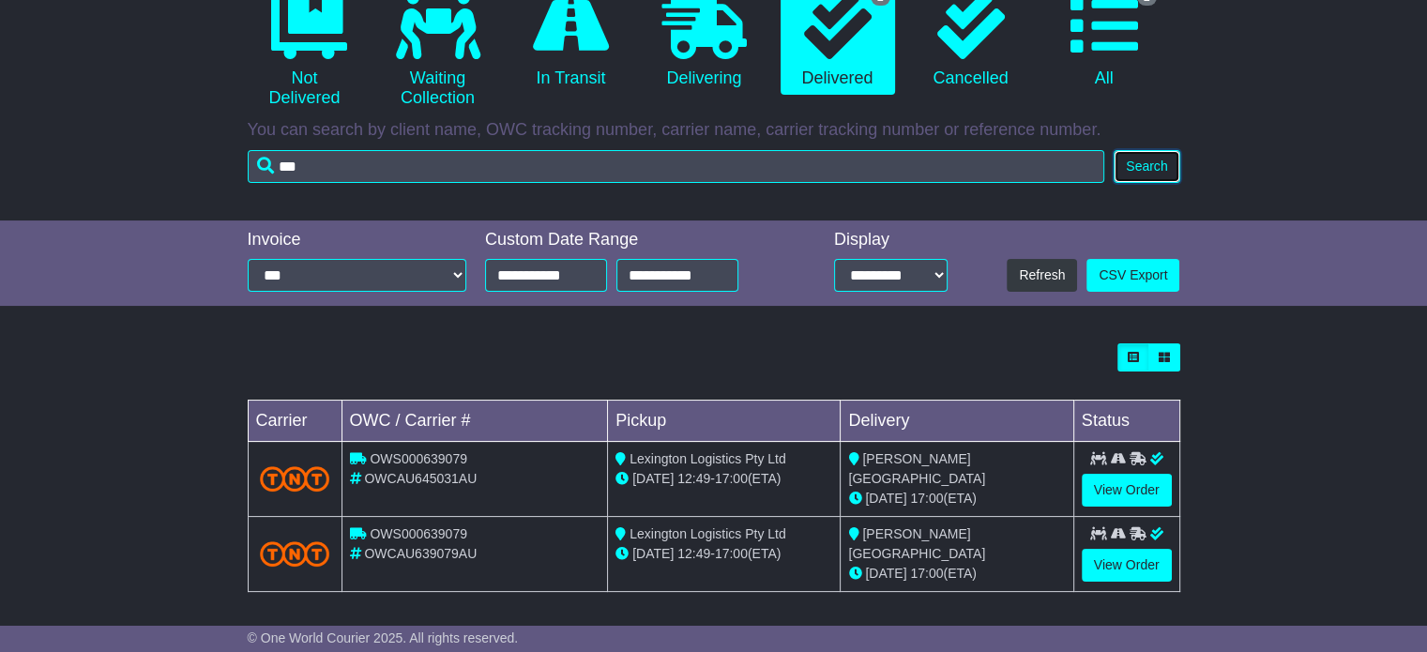
scroll to position [210, 0]
click at [1139, 562] on link "View Order" at bounding box center [1127, 565] width 90 height 33
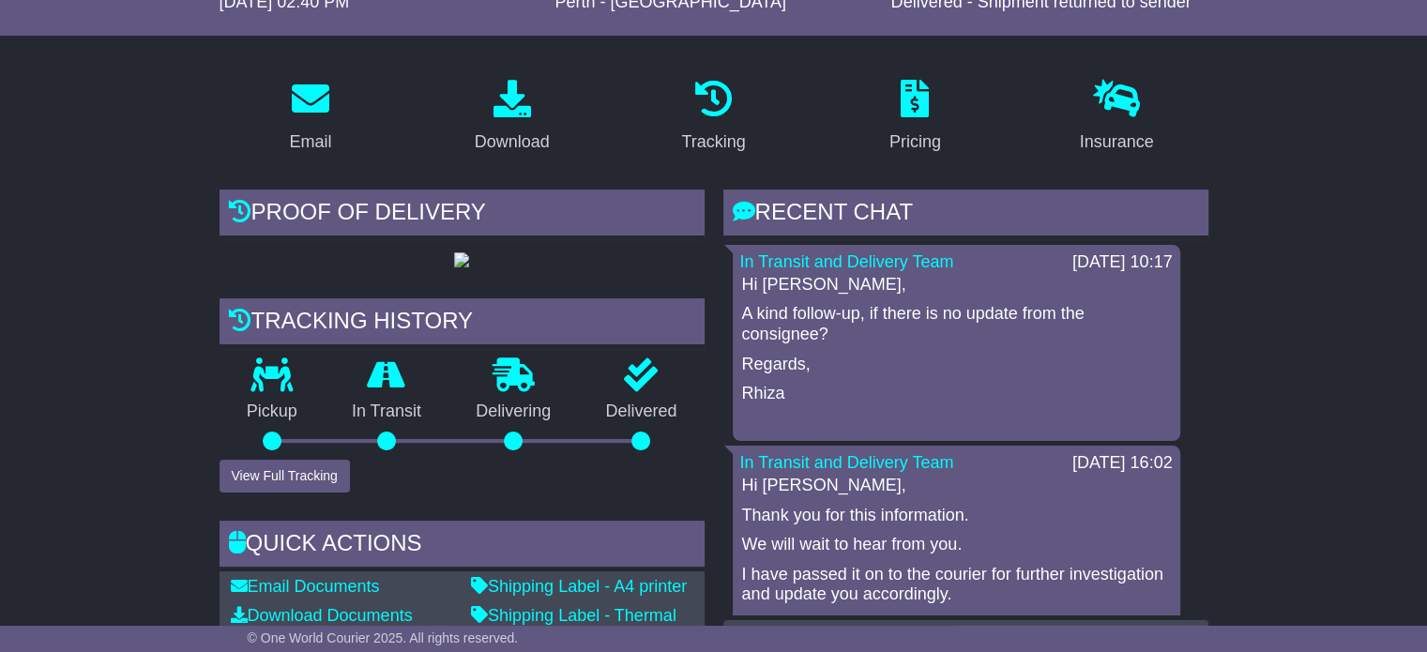
scroll to position [375, 0]
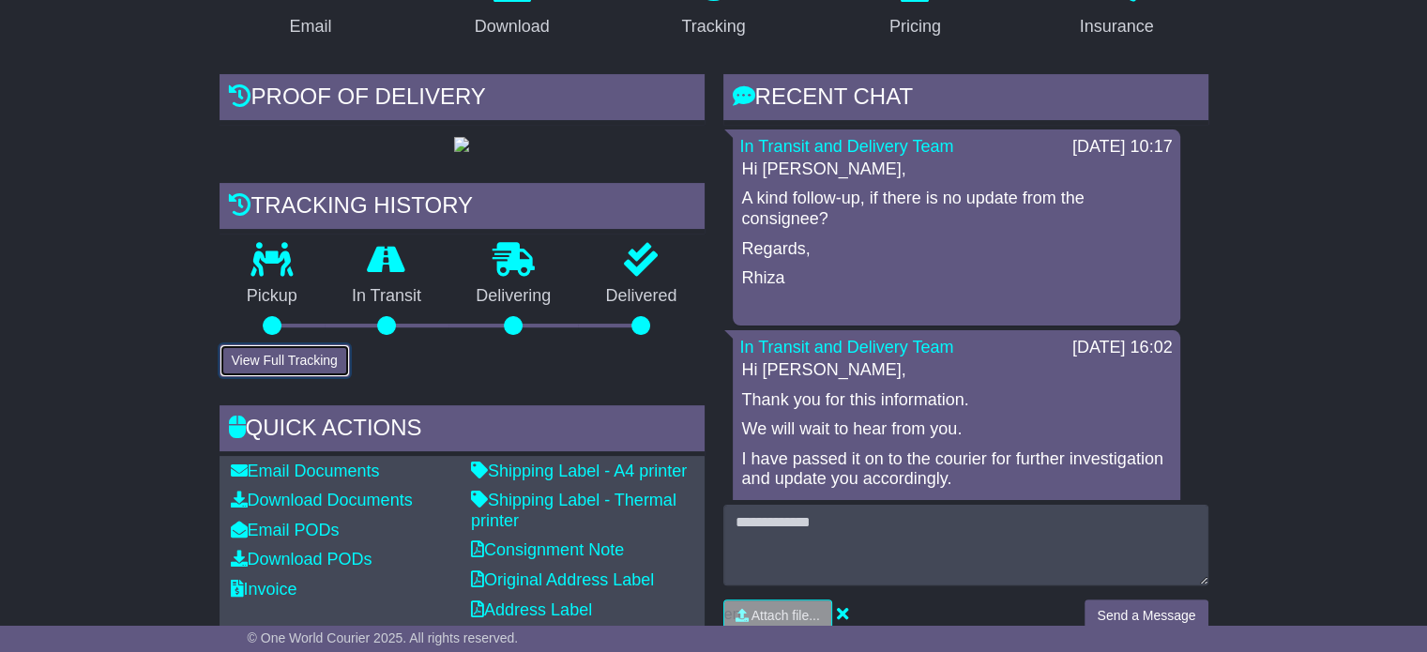
click at [263, 377] on button "View Full Tracking" at bounding box center [285, 360] width 130 height 33
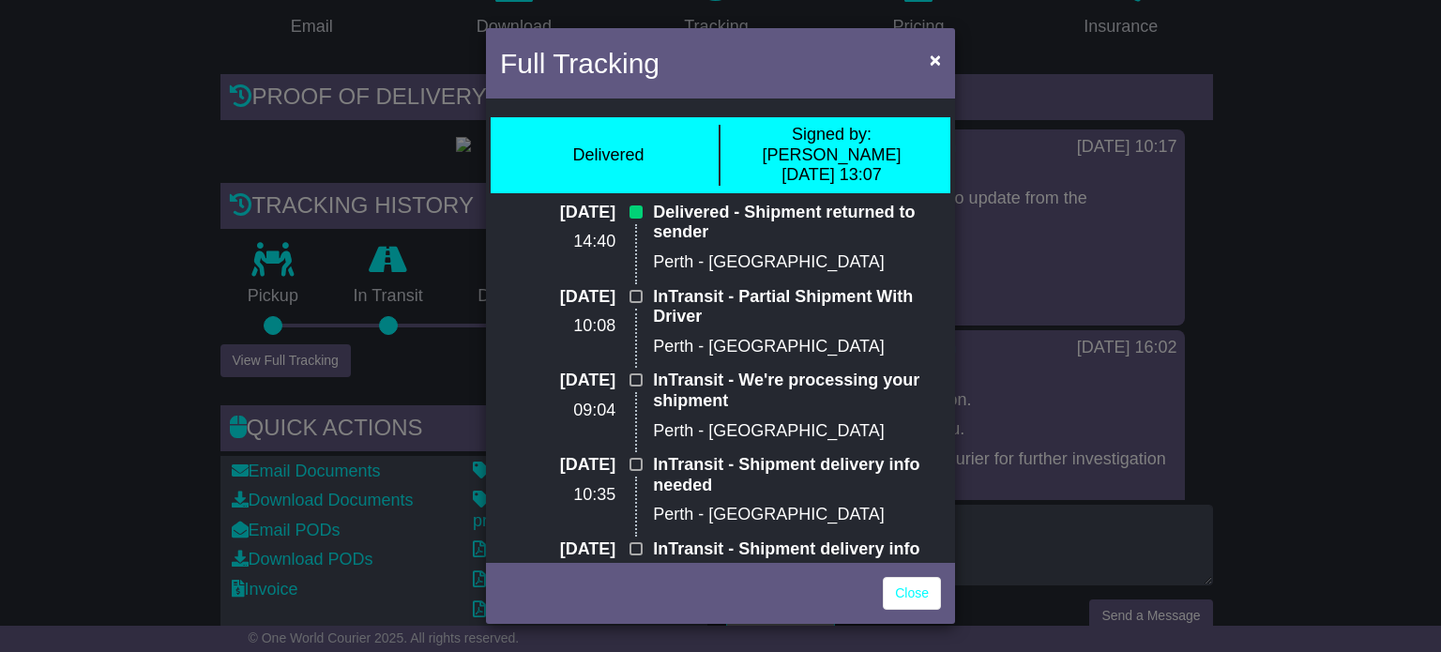
click at [1349, 272] on div "Full Tracking × Delivered Signed by: [PERSON_NAME] [DATE] 13:07 [DATE] 14:40 De…" at bounding box center [720, 326] width 1441 height 652
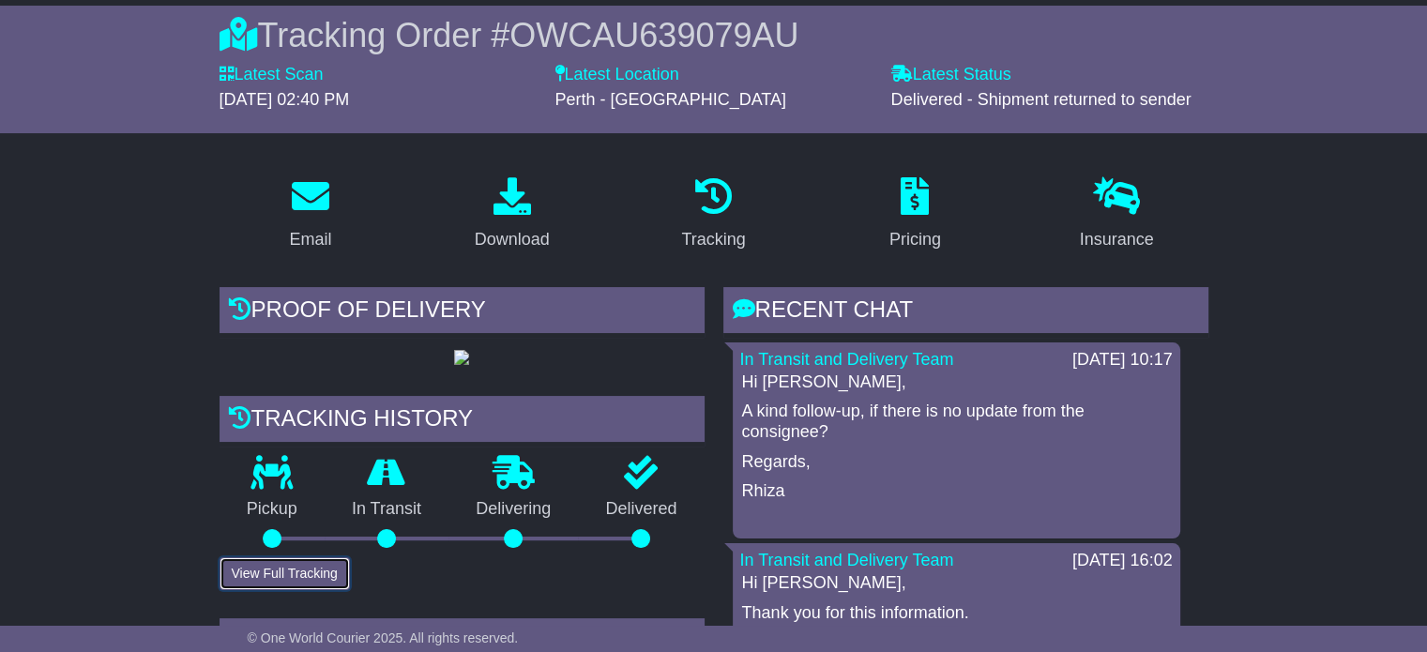
scroll to position [0, 0]
